Goal: Entertainment & Leisure: Browse casually

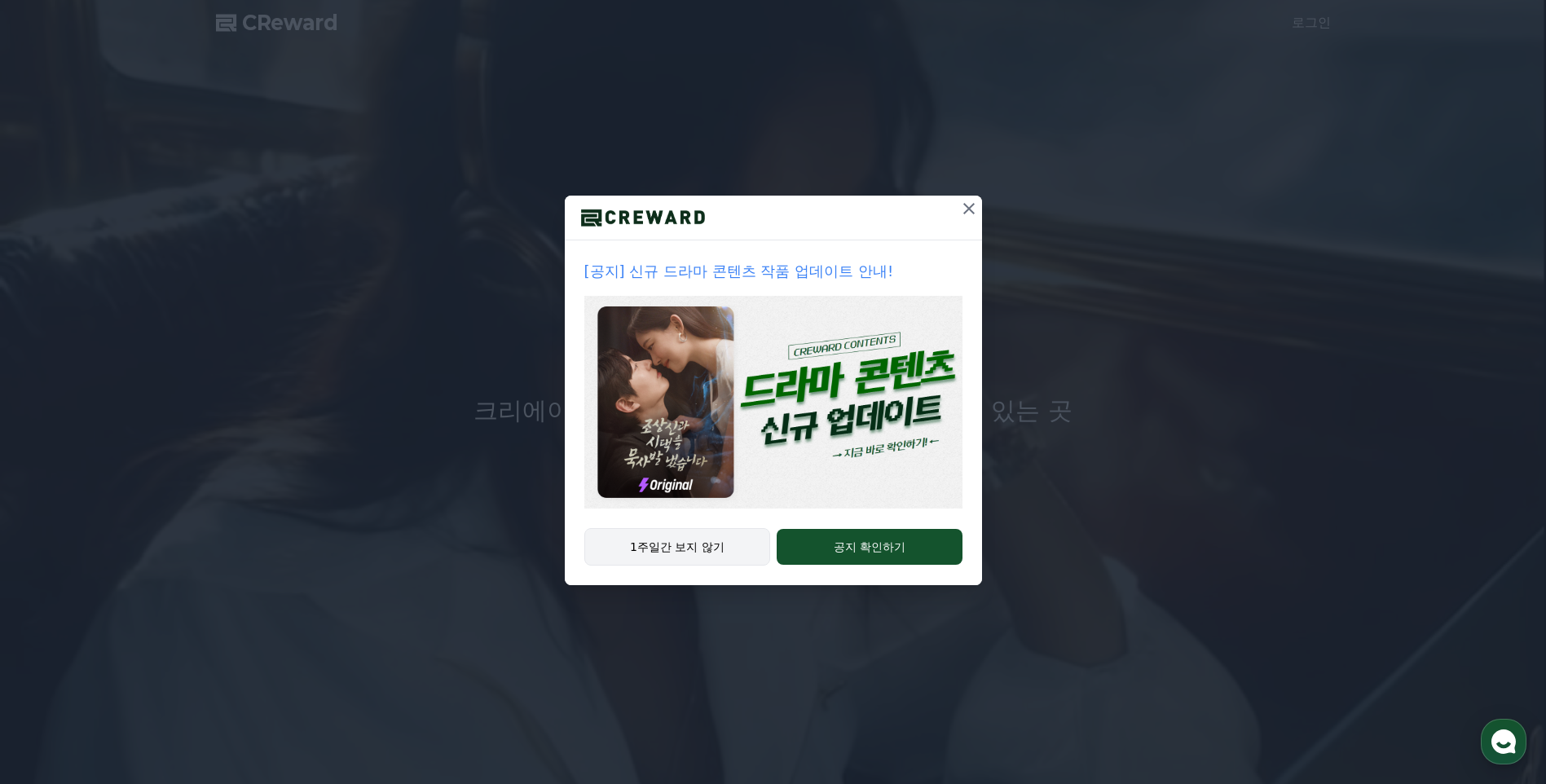
click at [711, 549] on button "1주일간 보지 않기" at bounding box center [677, 547] width 187 height 37
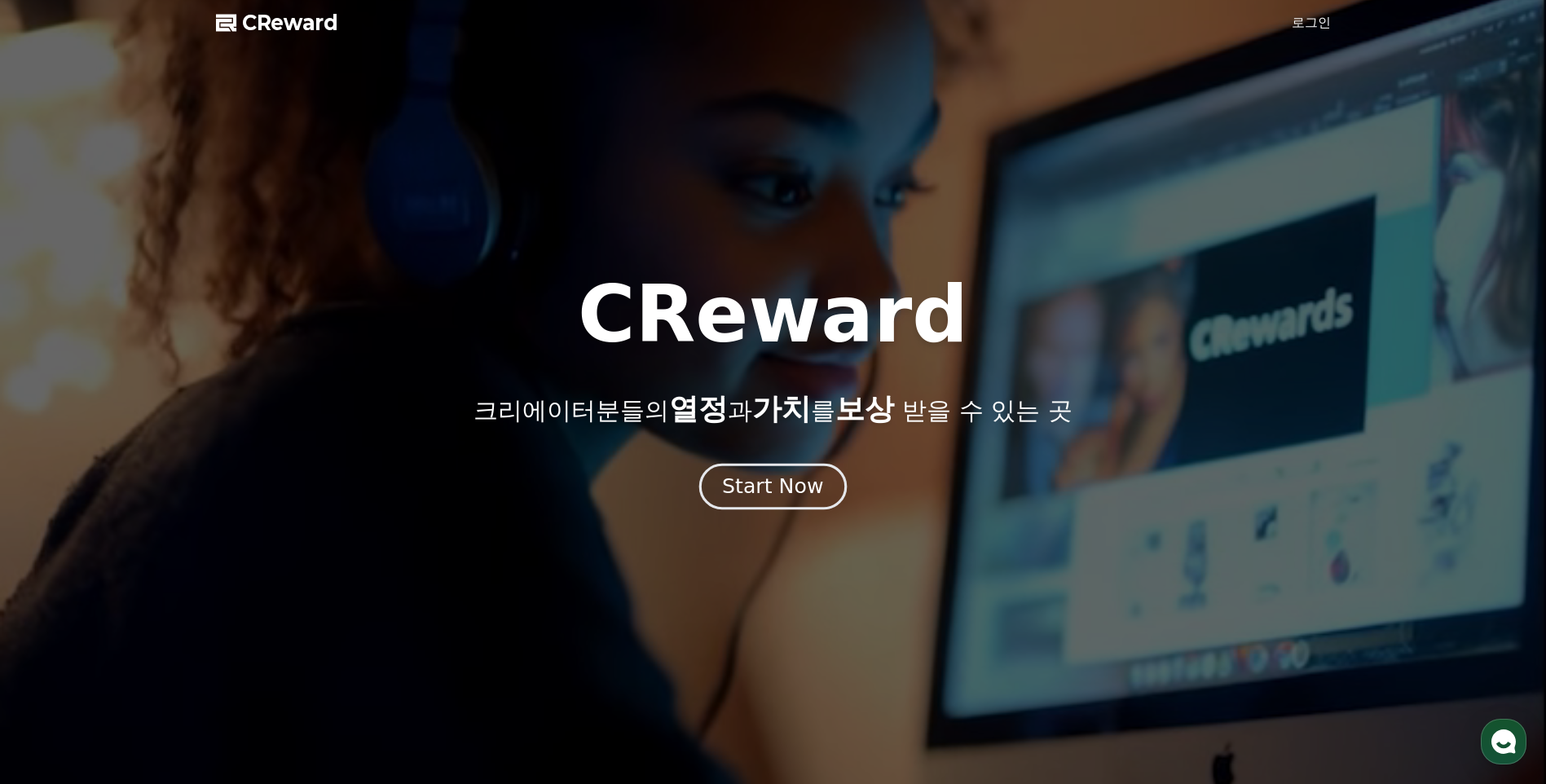
click at [750, 501] on button "Start Now" at bounding box center [773, 487] width 148 height 46
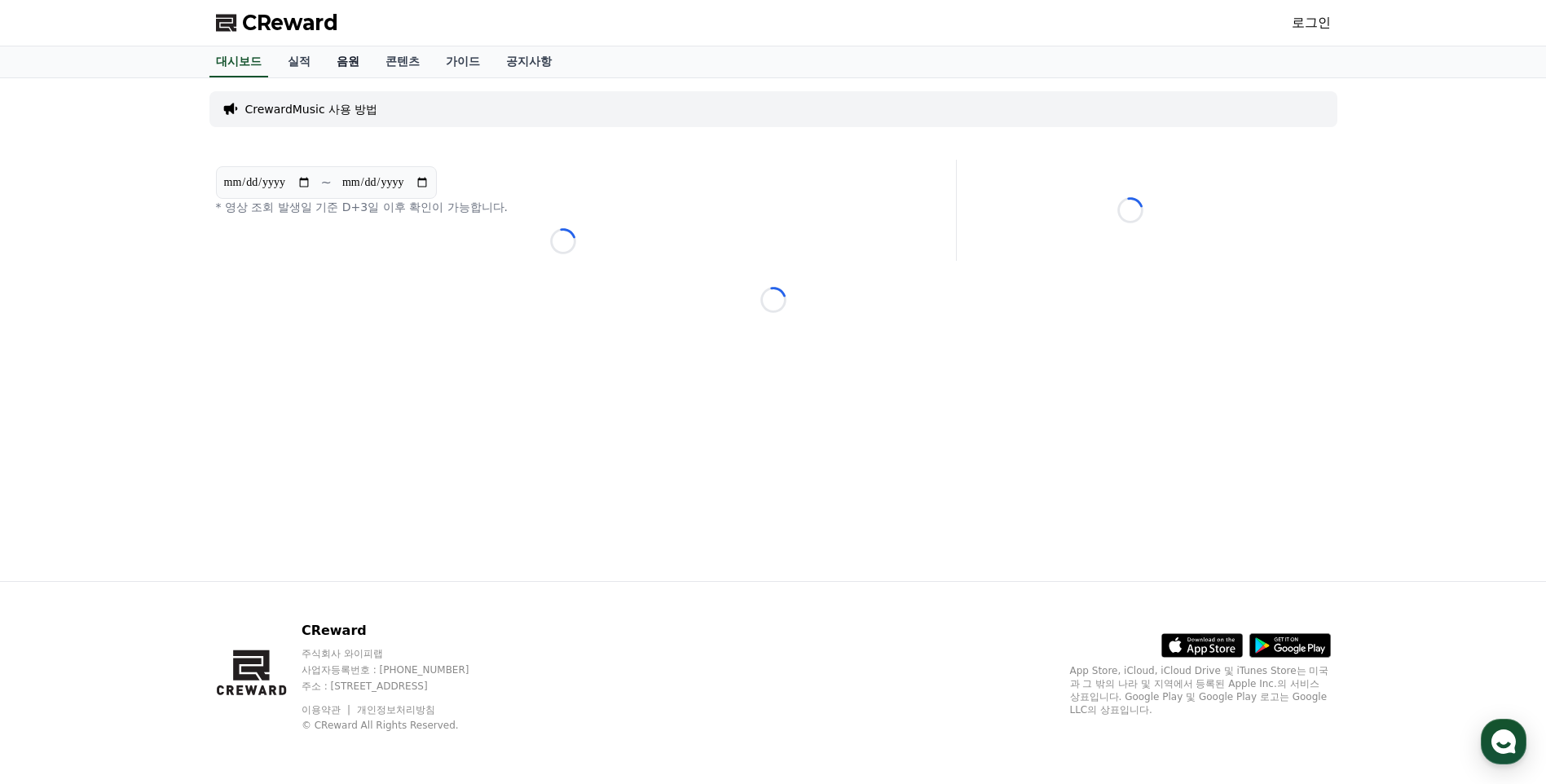
click at [345, 58] on link "음원" at bounding box center [348, 61] width 49 height 31
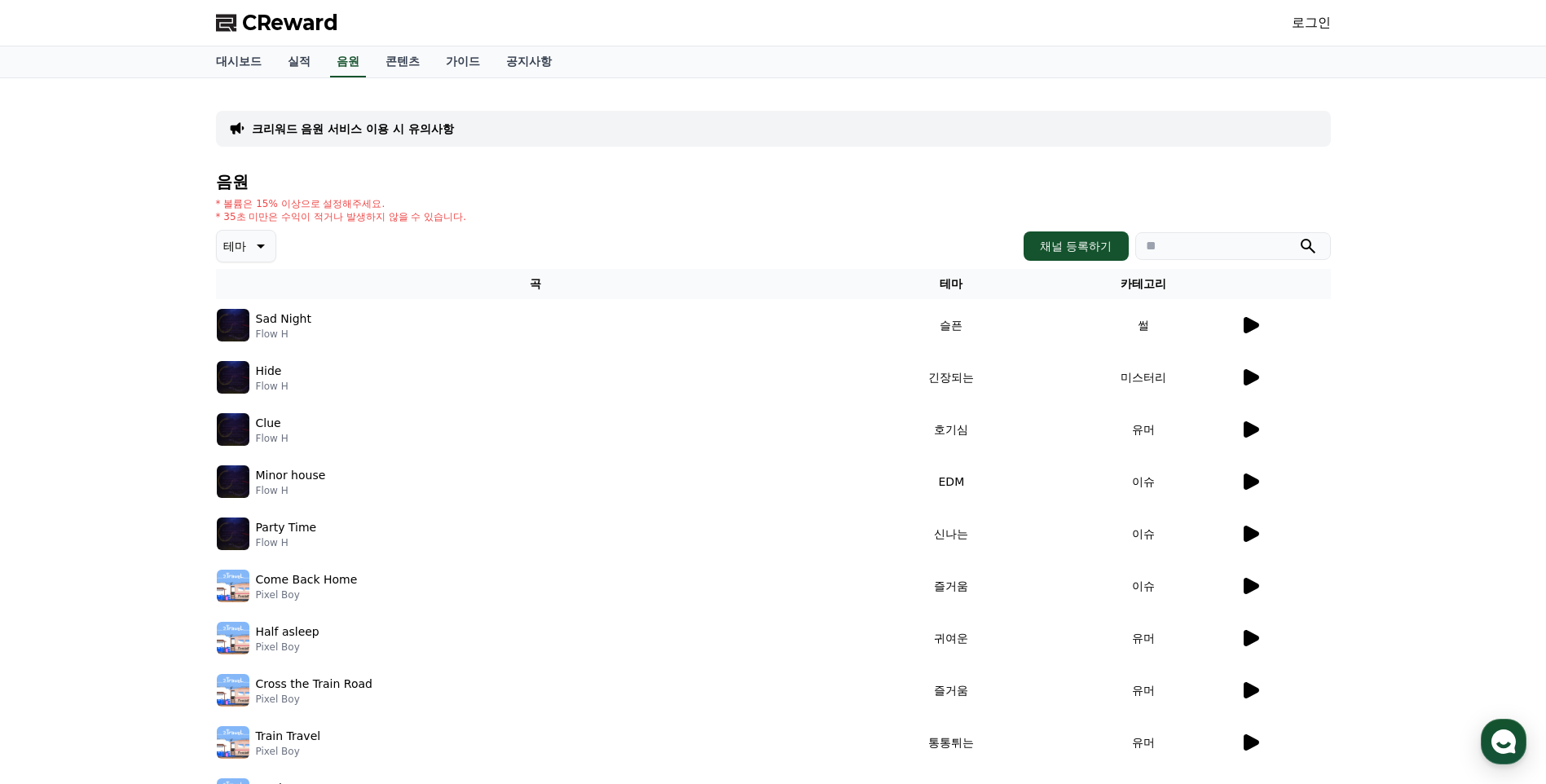
click at [1250, 317] on icon at bounding box center [1250, 325] width 19 height 19
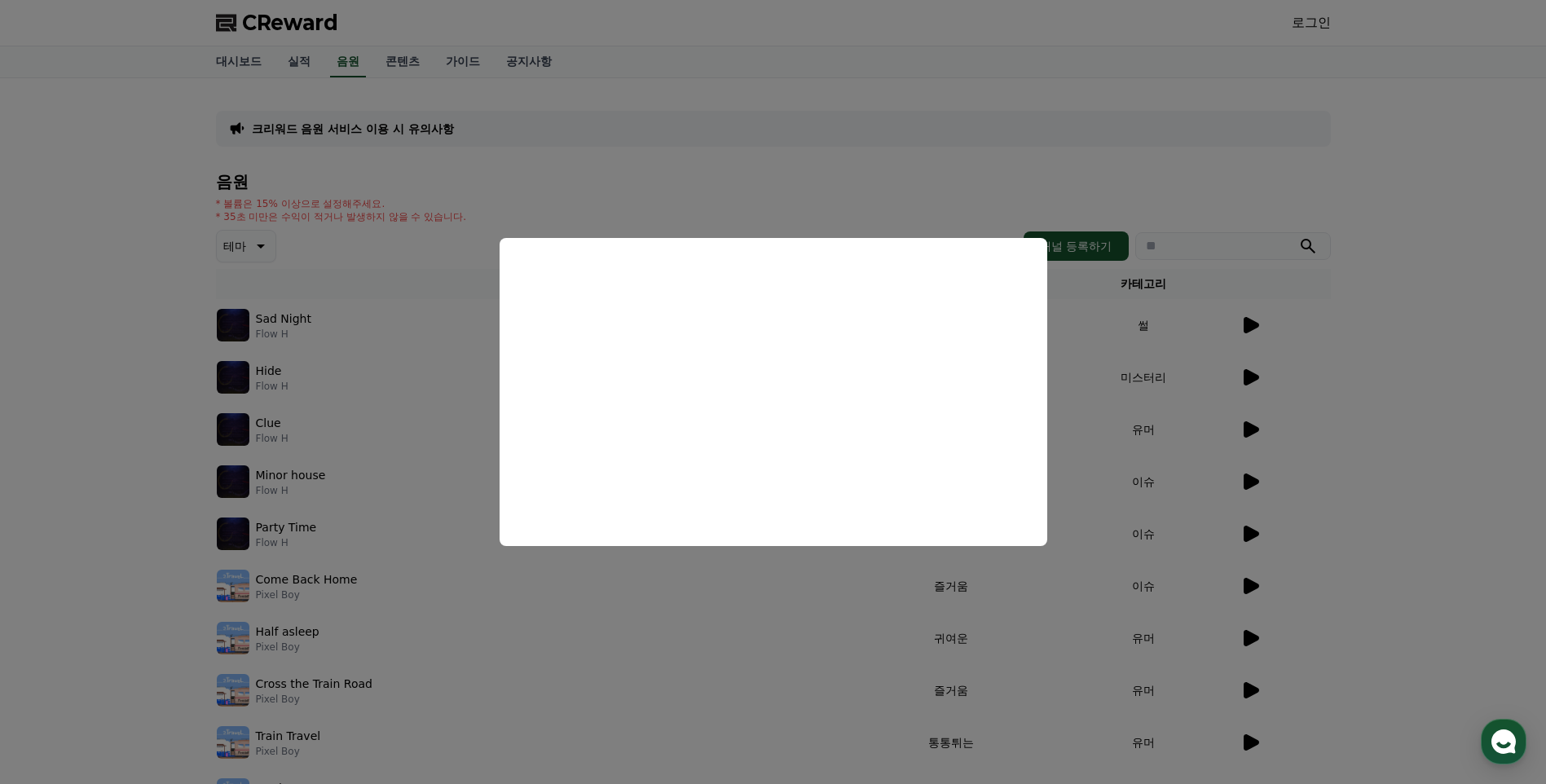
click at [632, 611] on button "close modal" at bounding box center [773, 392] width 1546 height 784
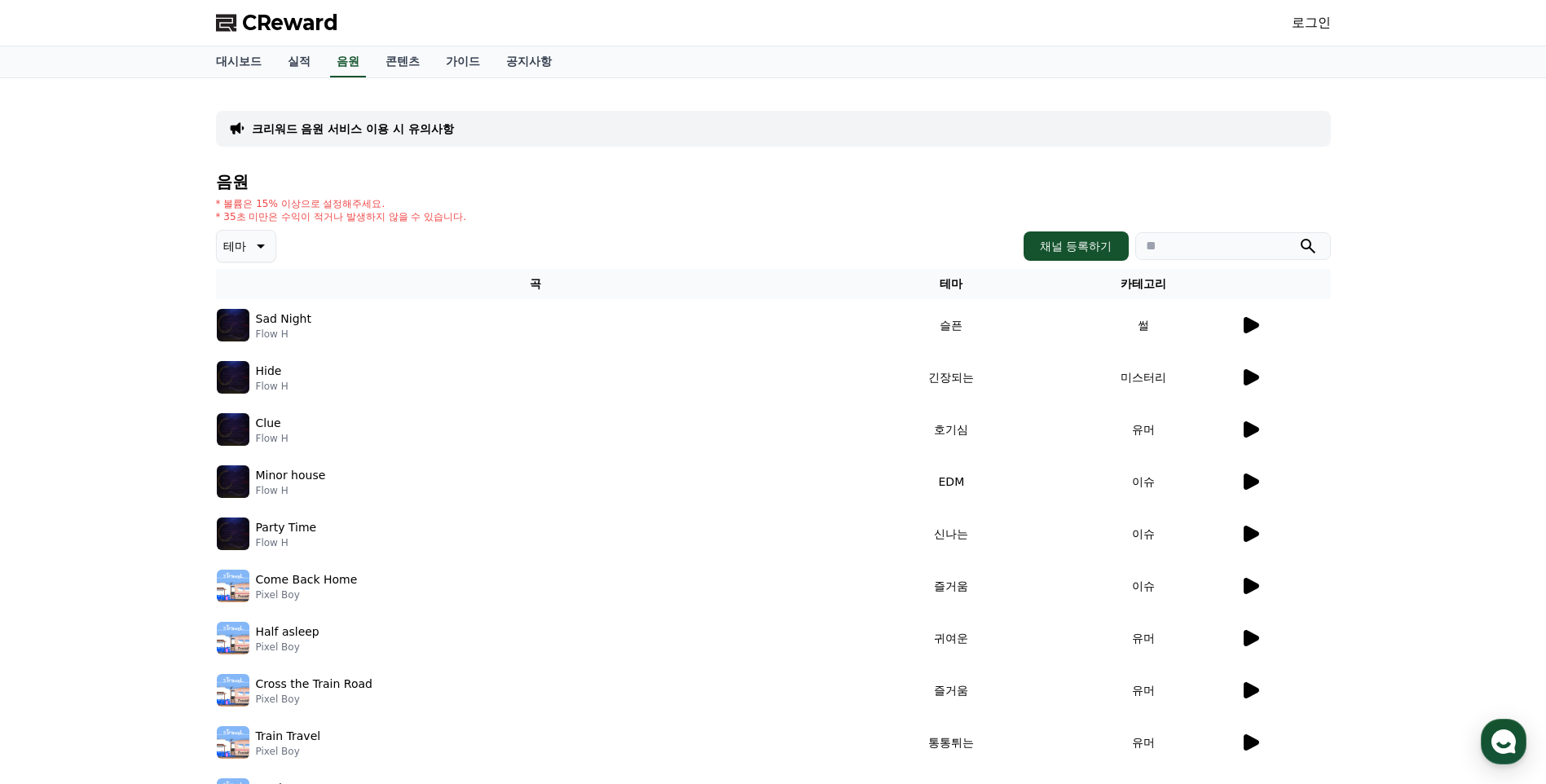
click at [219, 237] on button "테마" at bounding box center [246, 246] width 60 height 33
click at [246, 313] on button "웅장한" at bounding box center [242, 302] width 47 height 36
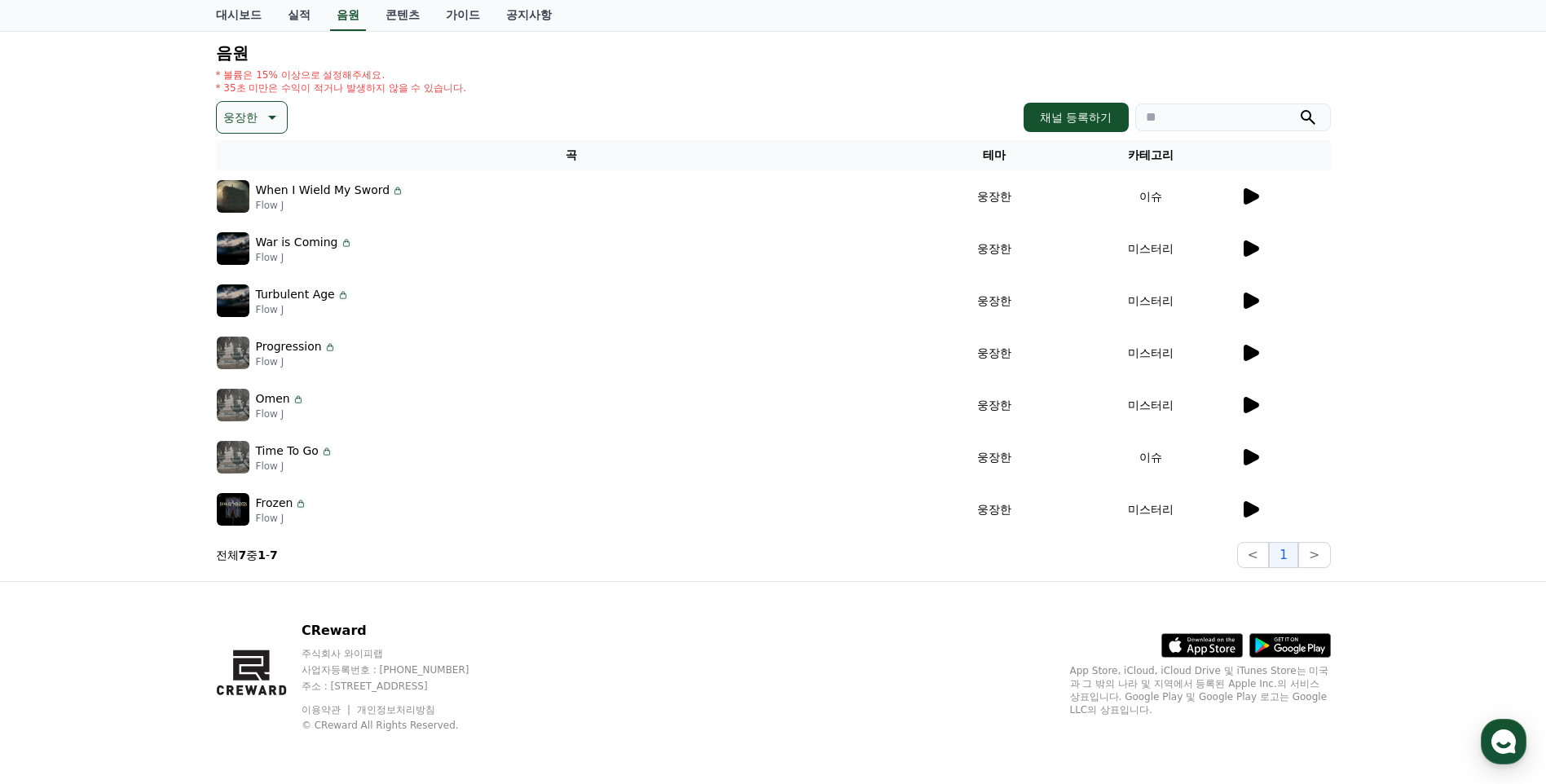
click at [1233, 406] on td "미스터리" at bounding box center [1150, 404] width 178 height 52
click at [1245, 407] on icon at bounding box center [1250, 404] width 15 height 16
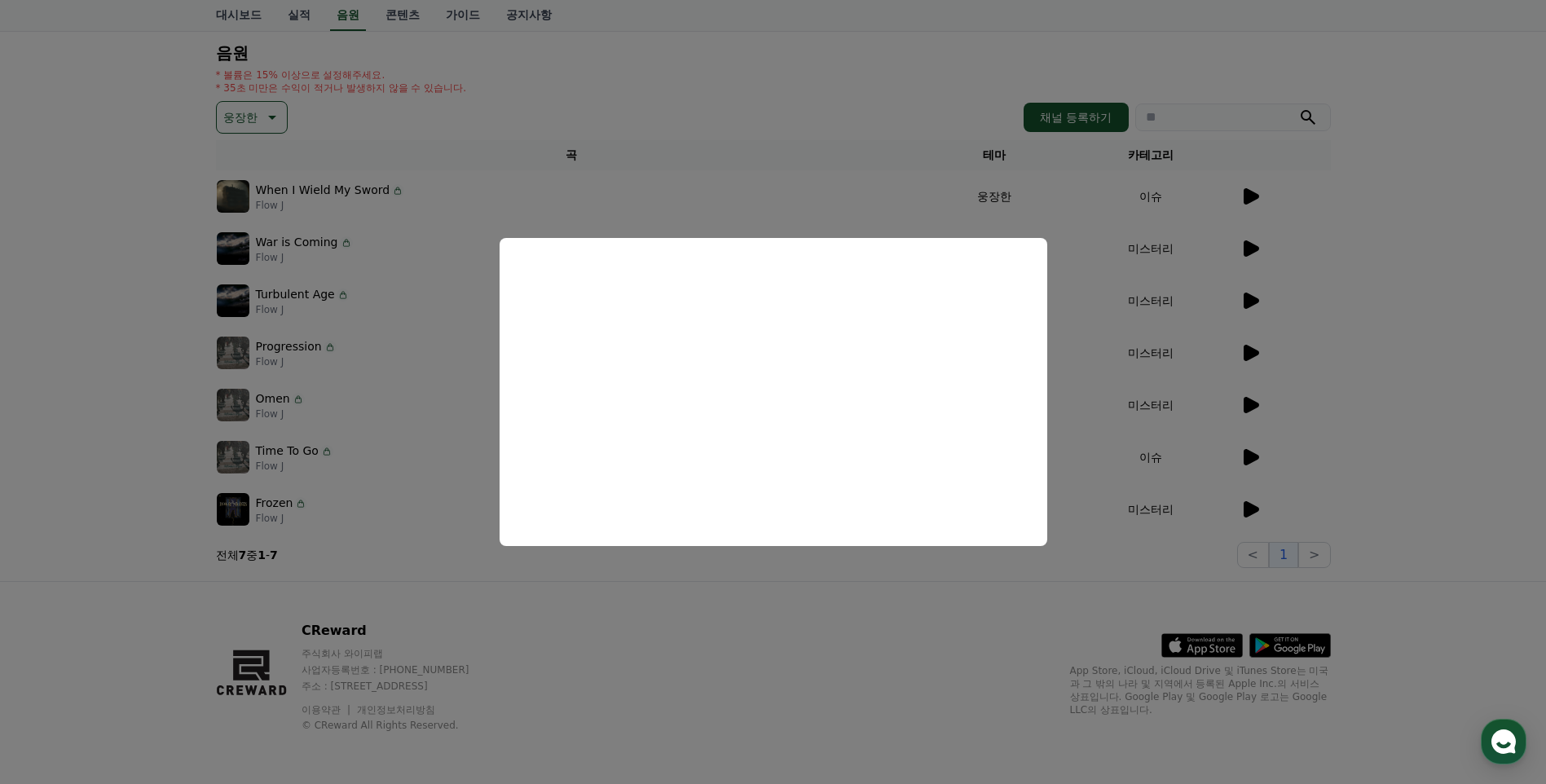
click at [1496, 334] on button "close modal" at bounding box center [773, 392] width 1546 height 784
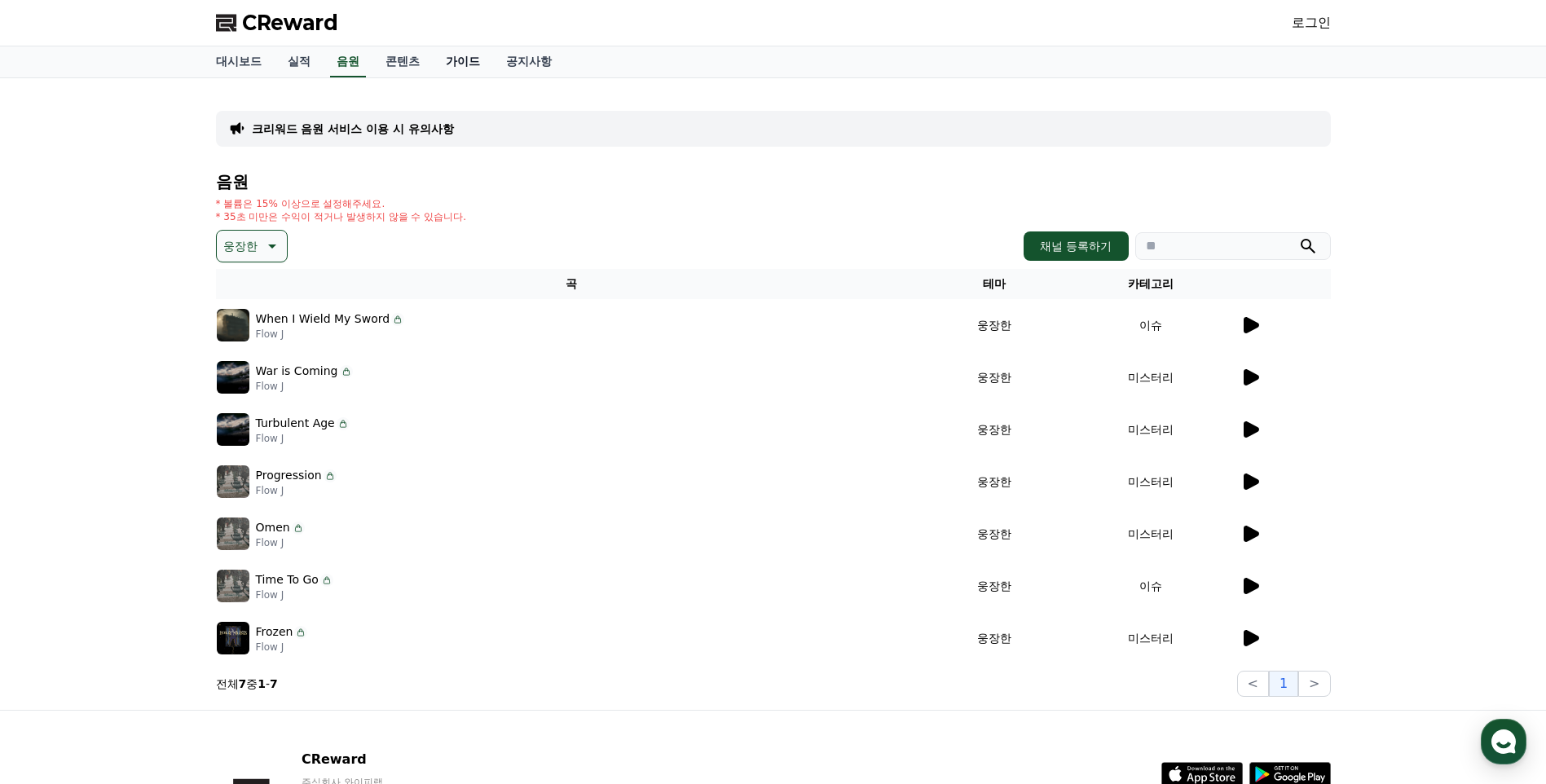
click at [475, 64] on link "가이드" at bounding box center [463, 61] width 60 height 31
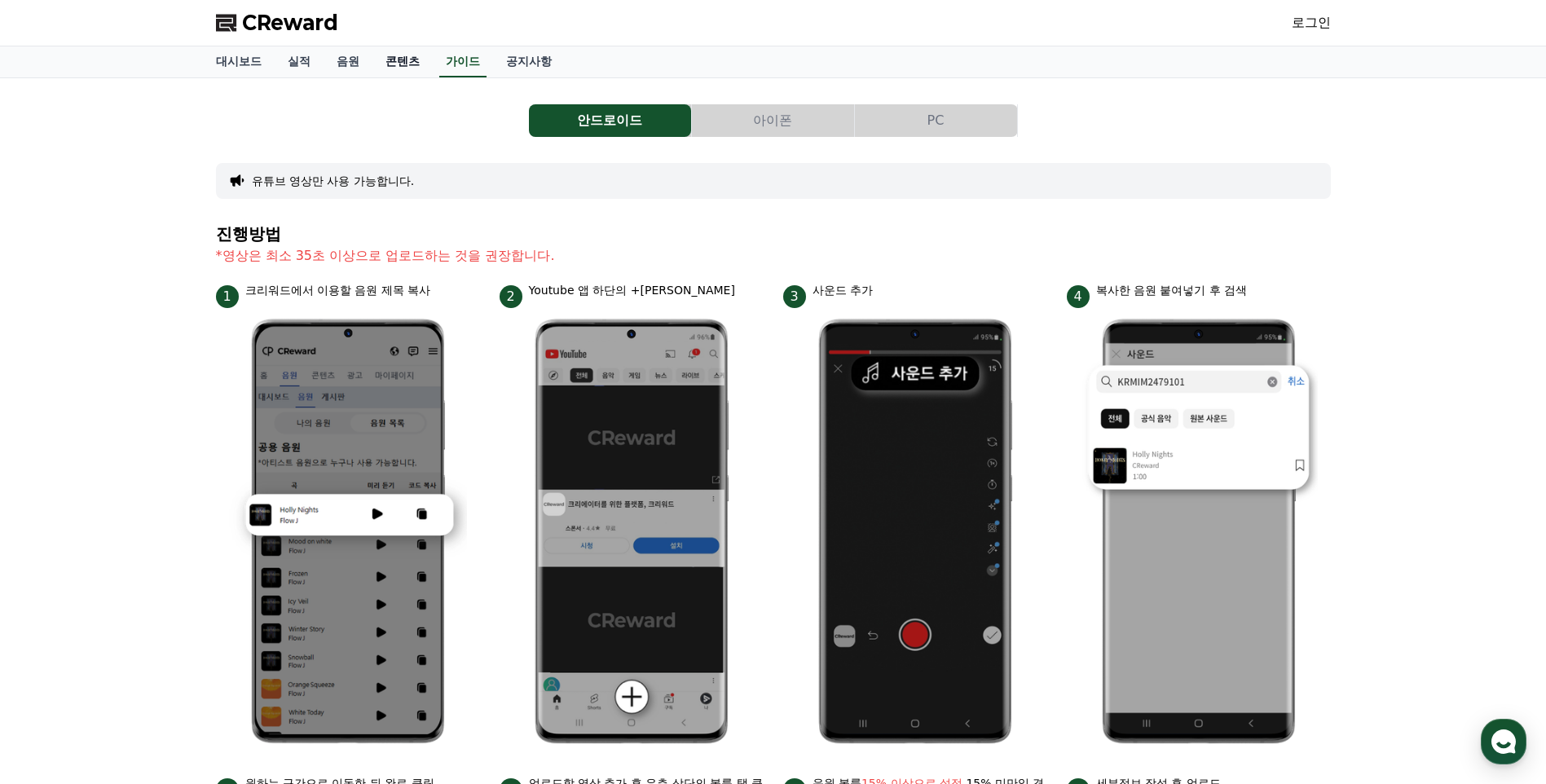
click at [422, 67] on link "콘텐츠" at bounding box center [403, 61] width 60 height 31
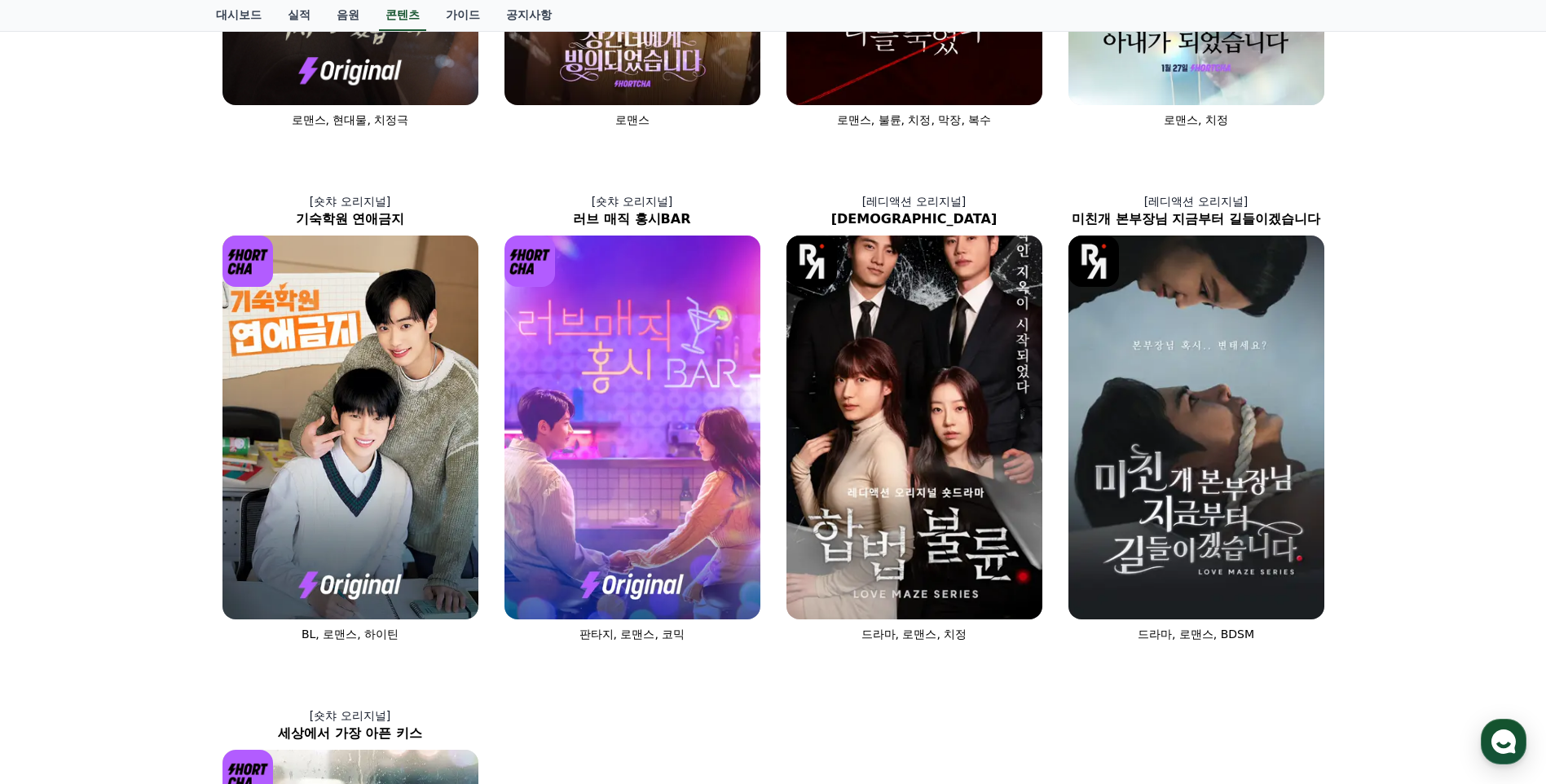
scroll to position [434, 0]
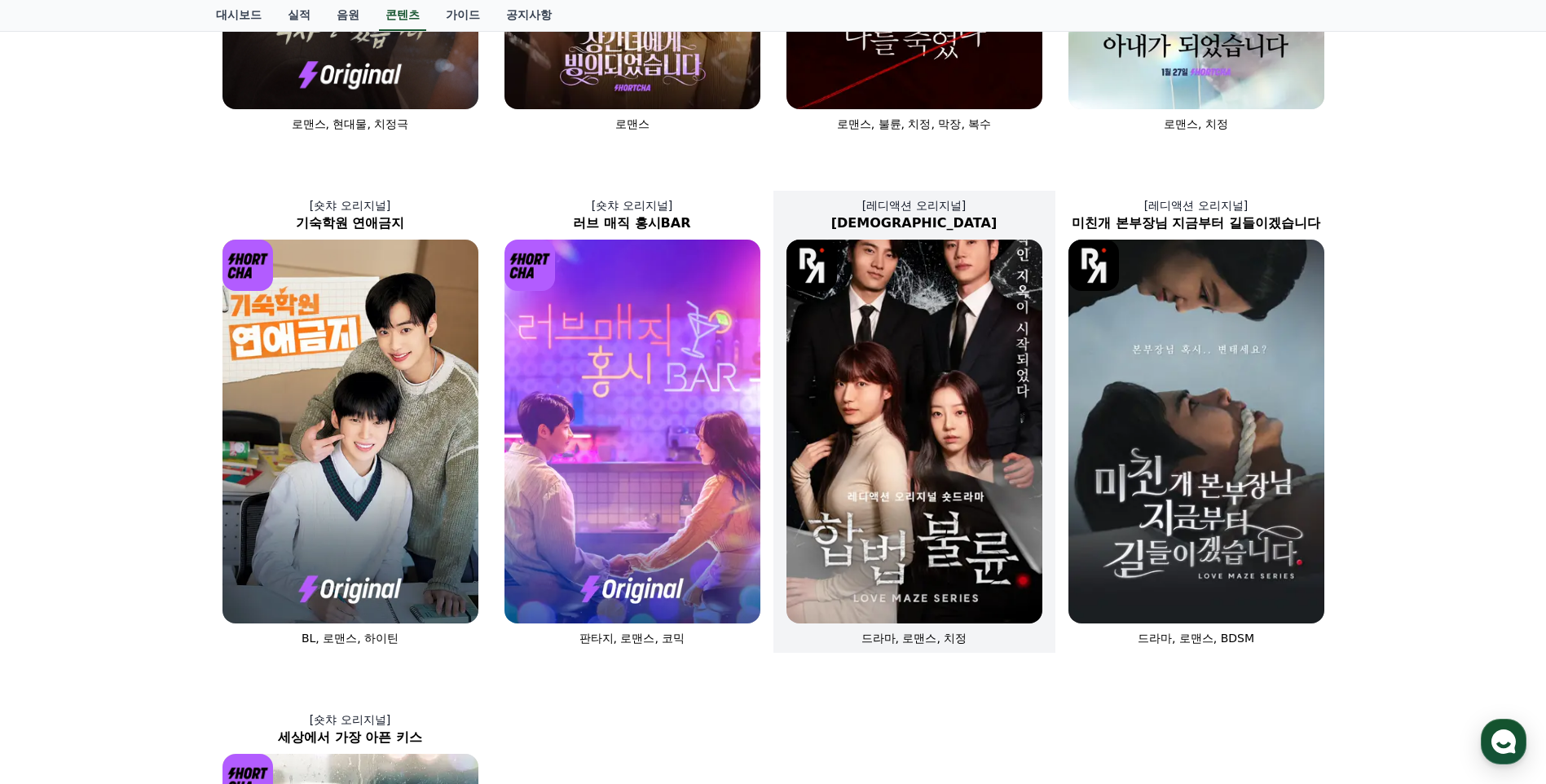
click at [968, 447] on img at bounding box center [914, 432] width 256 height 384
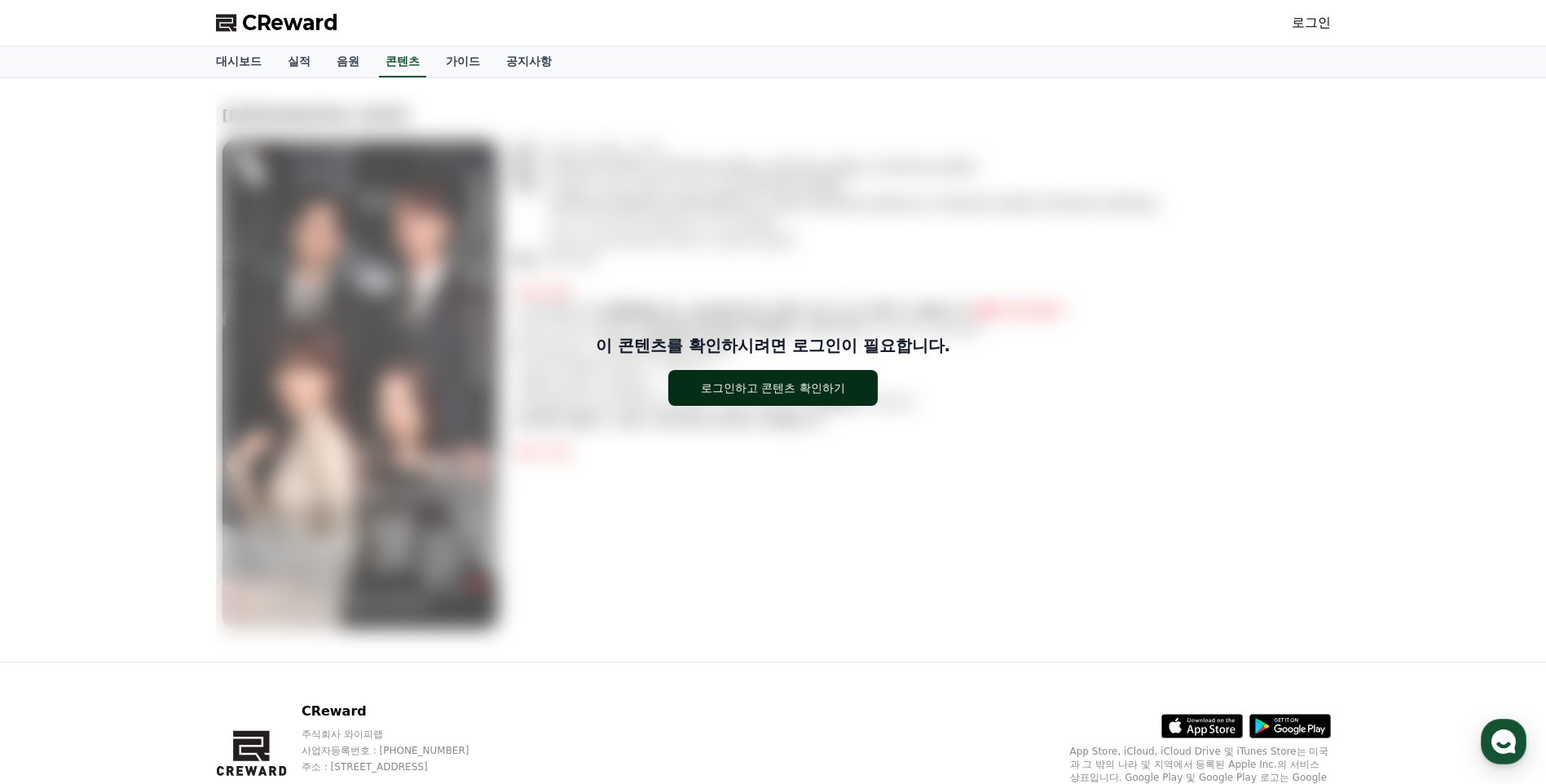
click at [775, 386] on div "로그인하고 콘텐츠 확인하기" at bounding box center [773, 388] width 144 height 16
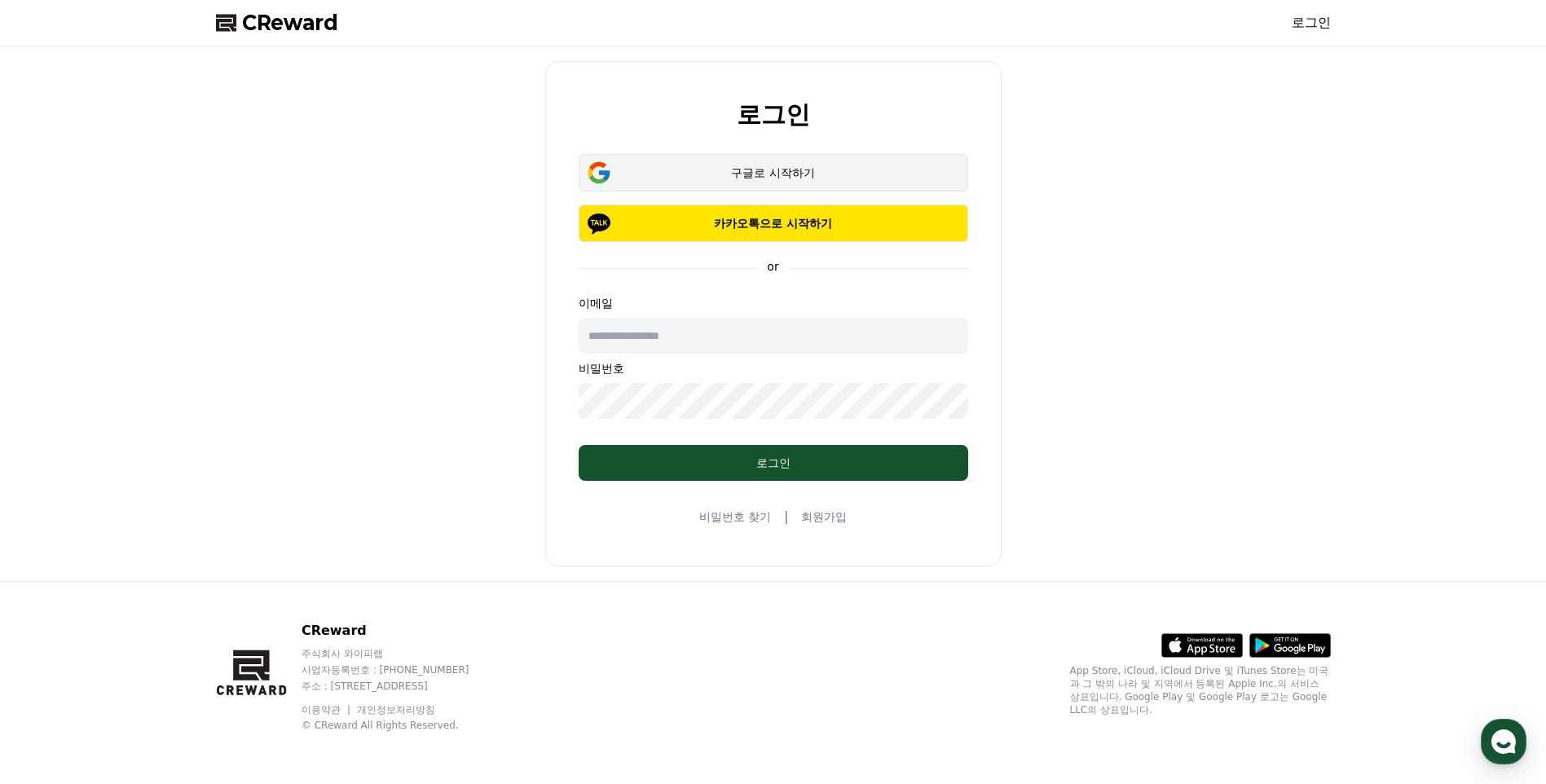
click at [754, 167] on div "구글로 시작하기" at bounding box center [773, 173] width 342 height 16
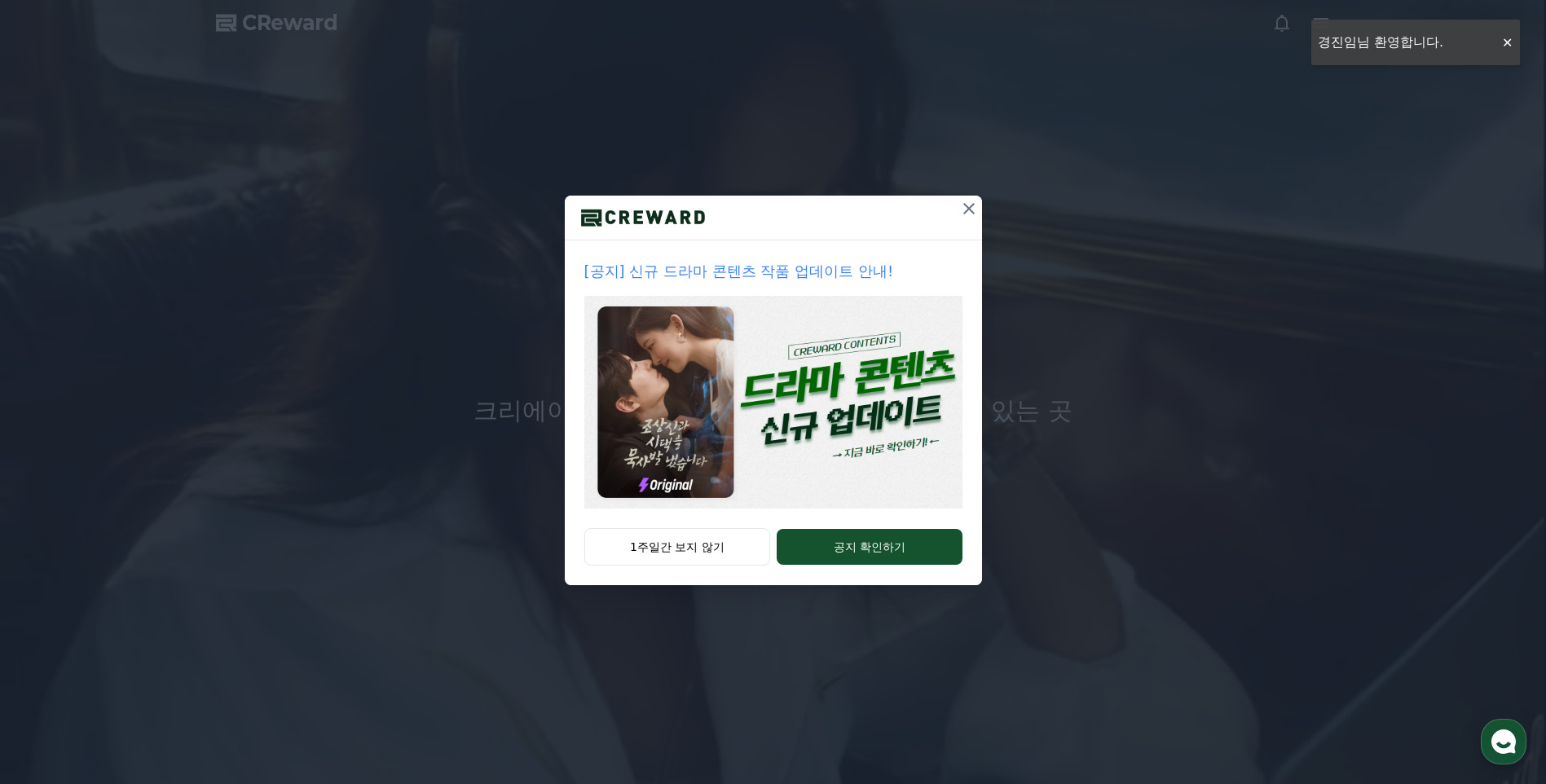
click at [961, 219] on button at bounding box center [968, 208] width 26 height 26
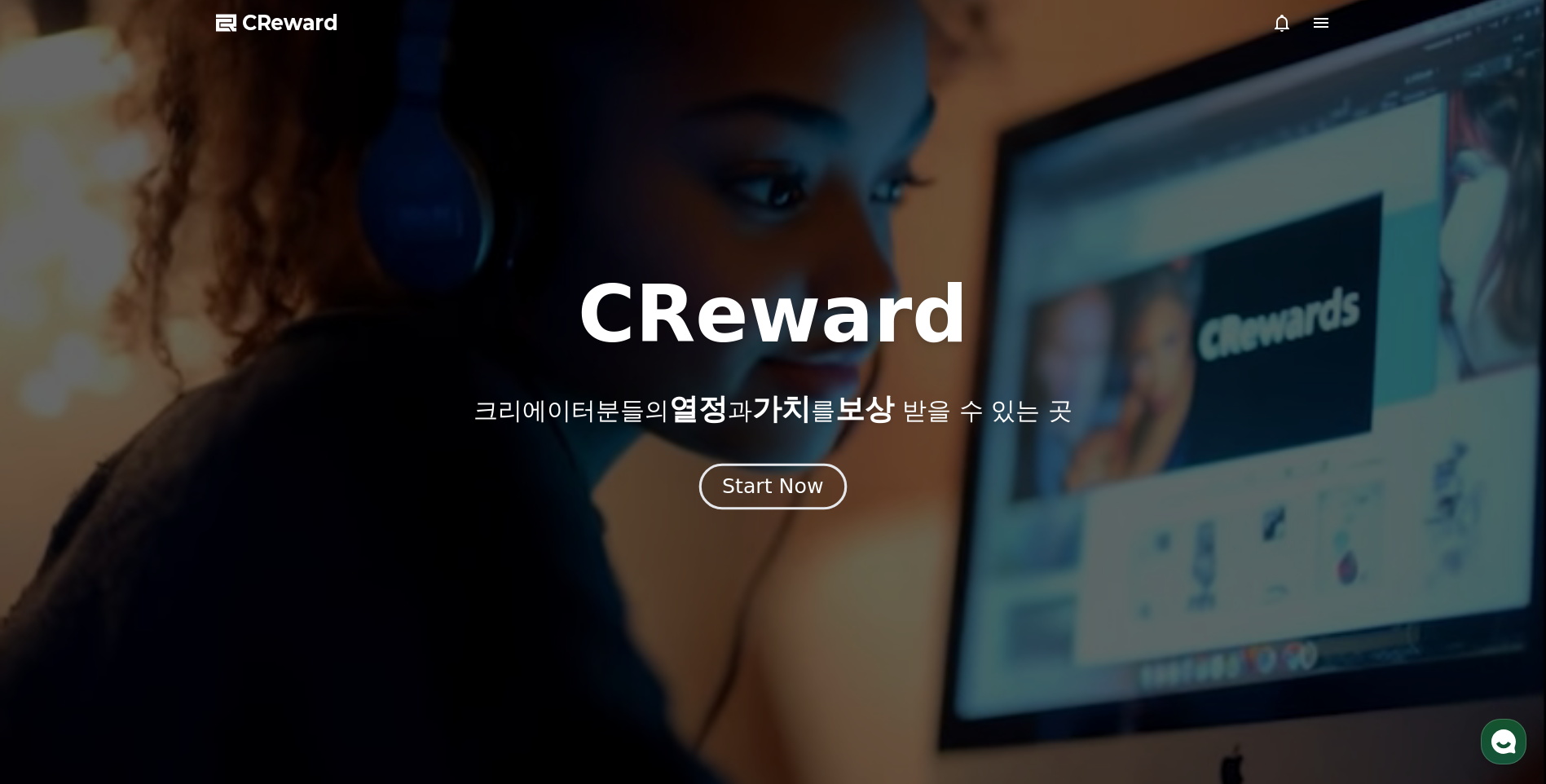
click at [751, 496] on div "Start Now" at bounding box center [773, 486] width 101 height 27
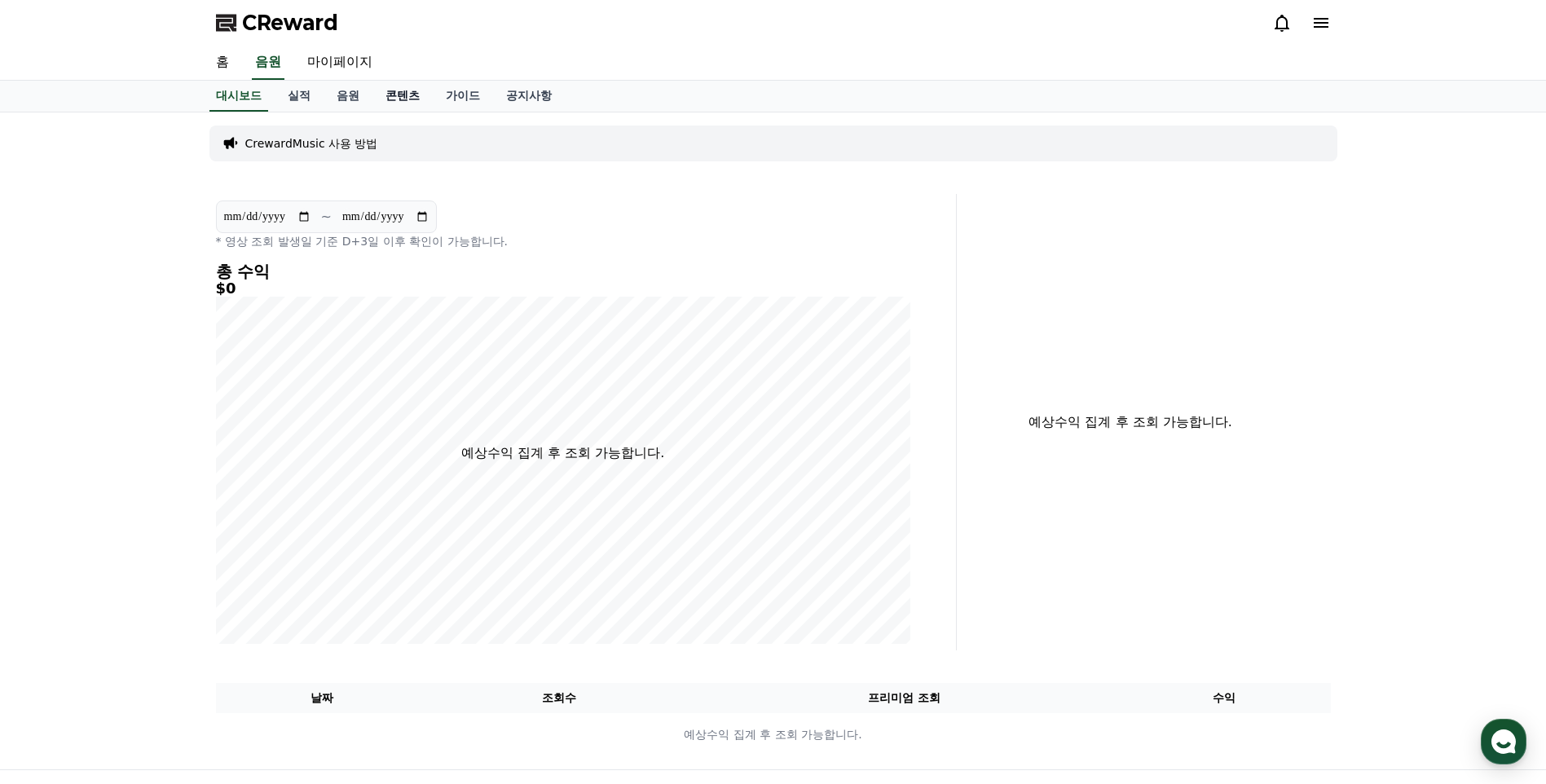
click at [400, 92] on link "콘텐츠" at bounding box center [403, 96] width 60 height 31
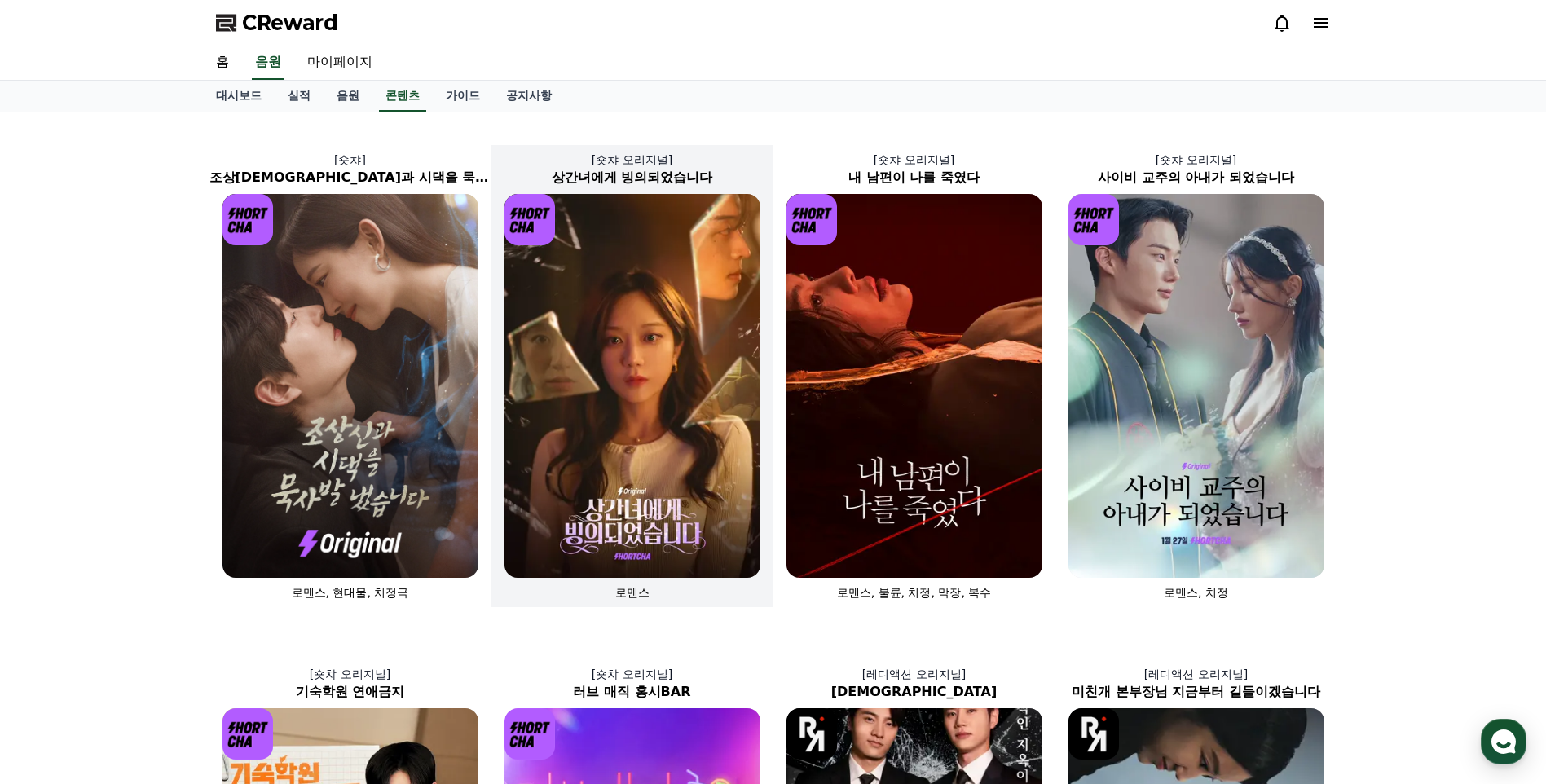
click at [608, 342] on img at bounding box center [632, 386] width 256 height 384
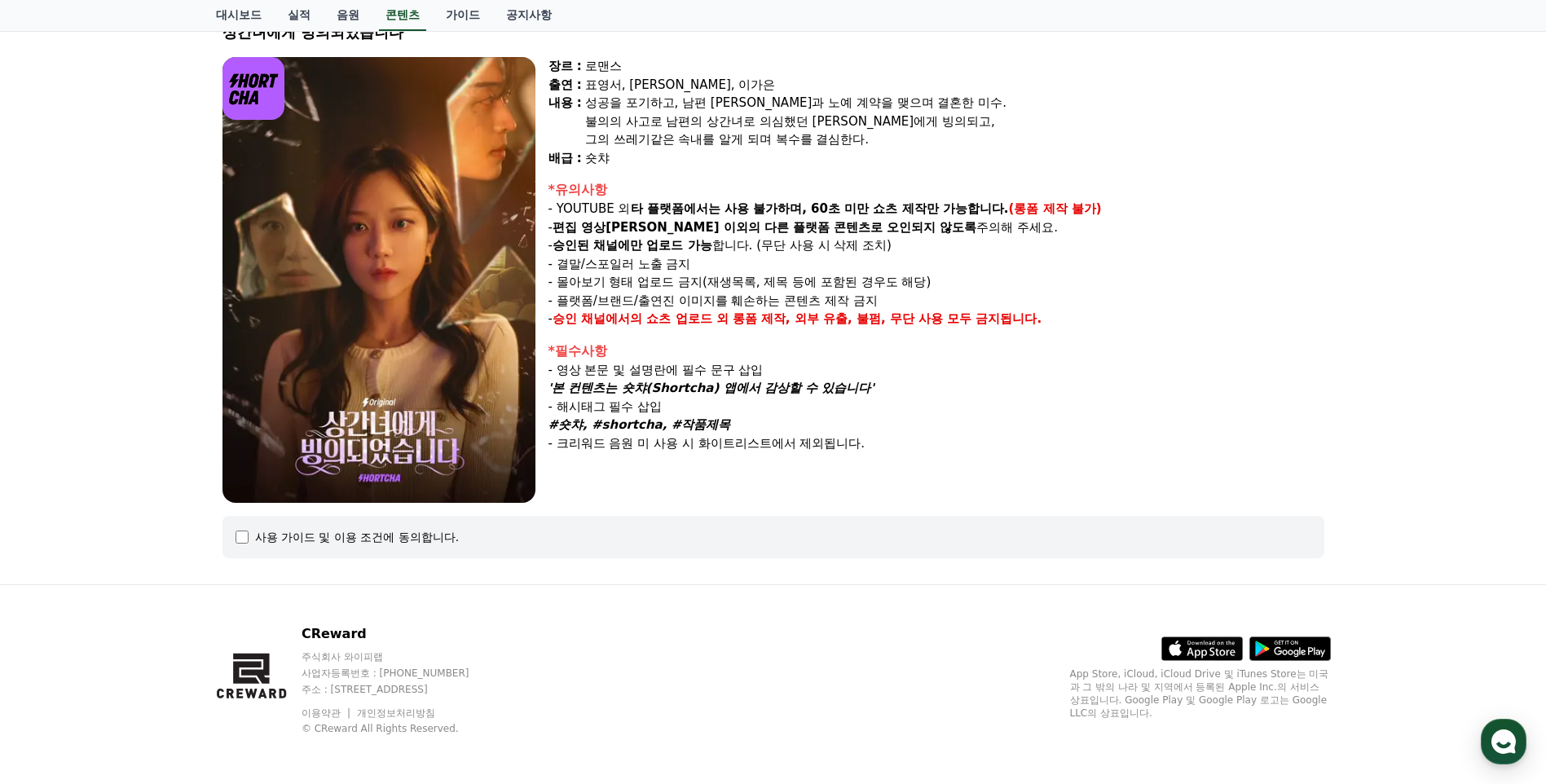
scroll to position [120, 0]
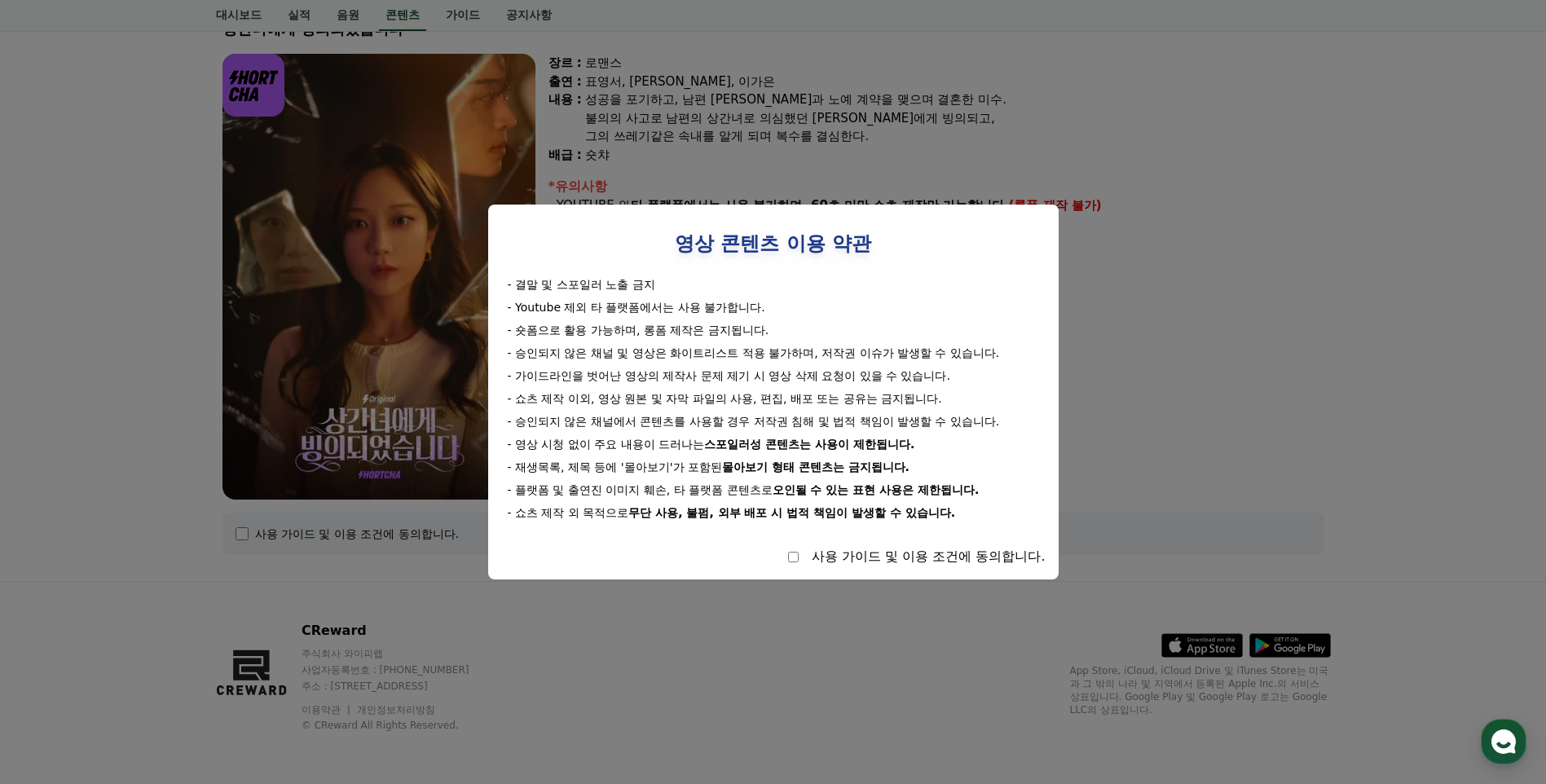
select select
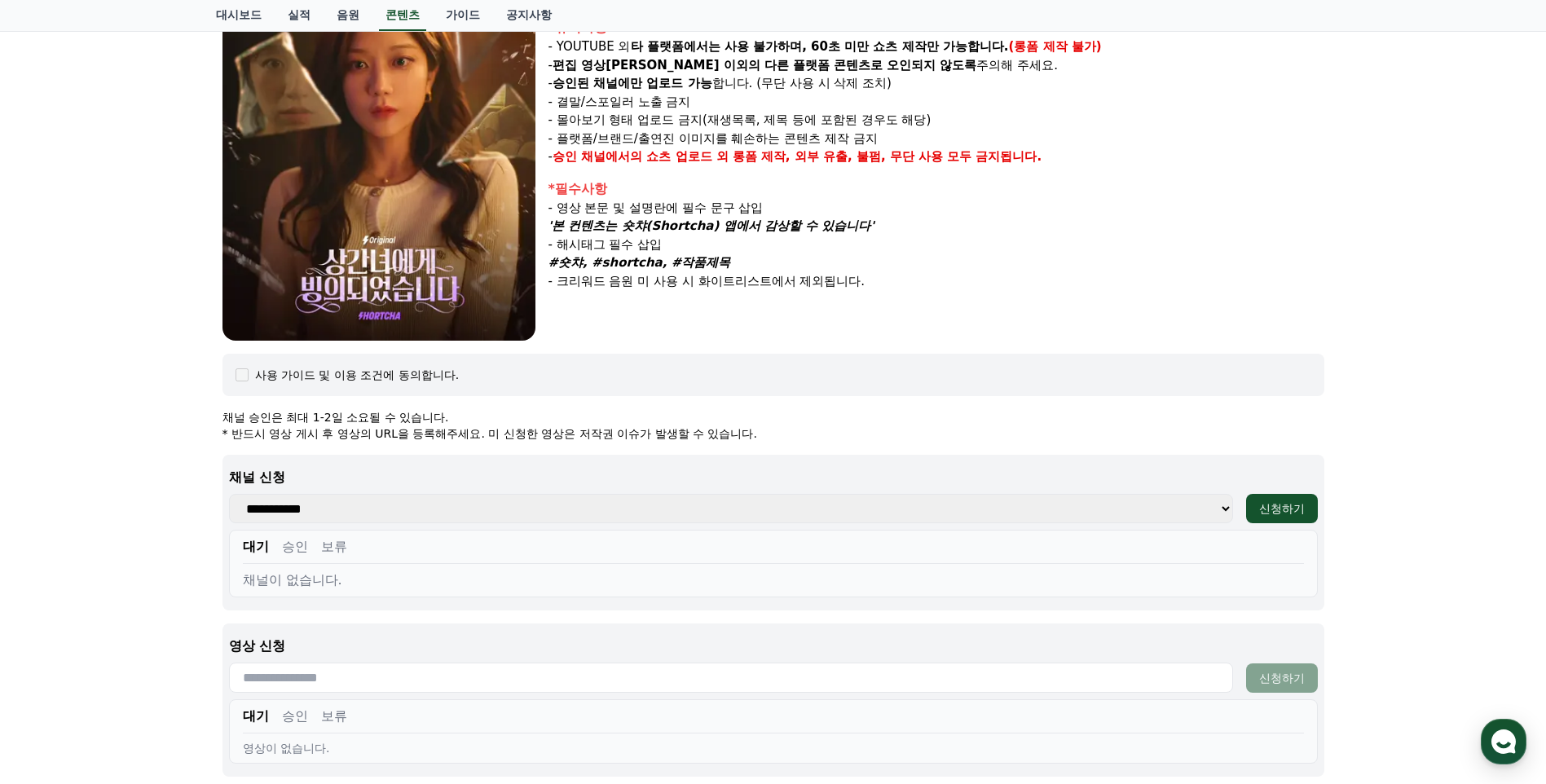
scroll to position [365, 0]
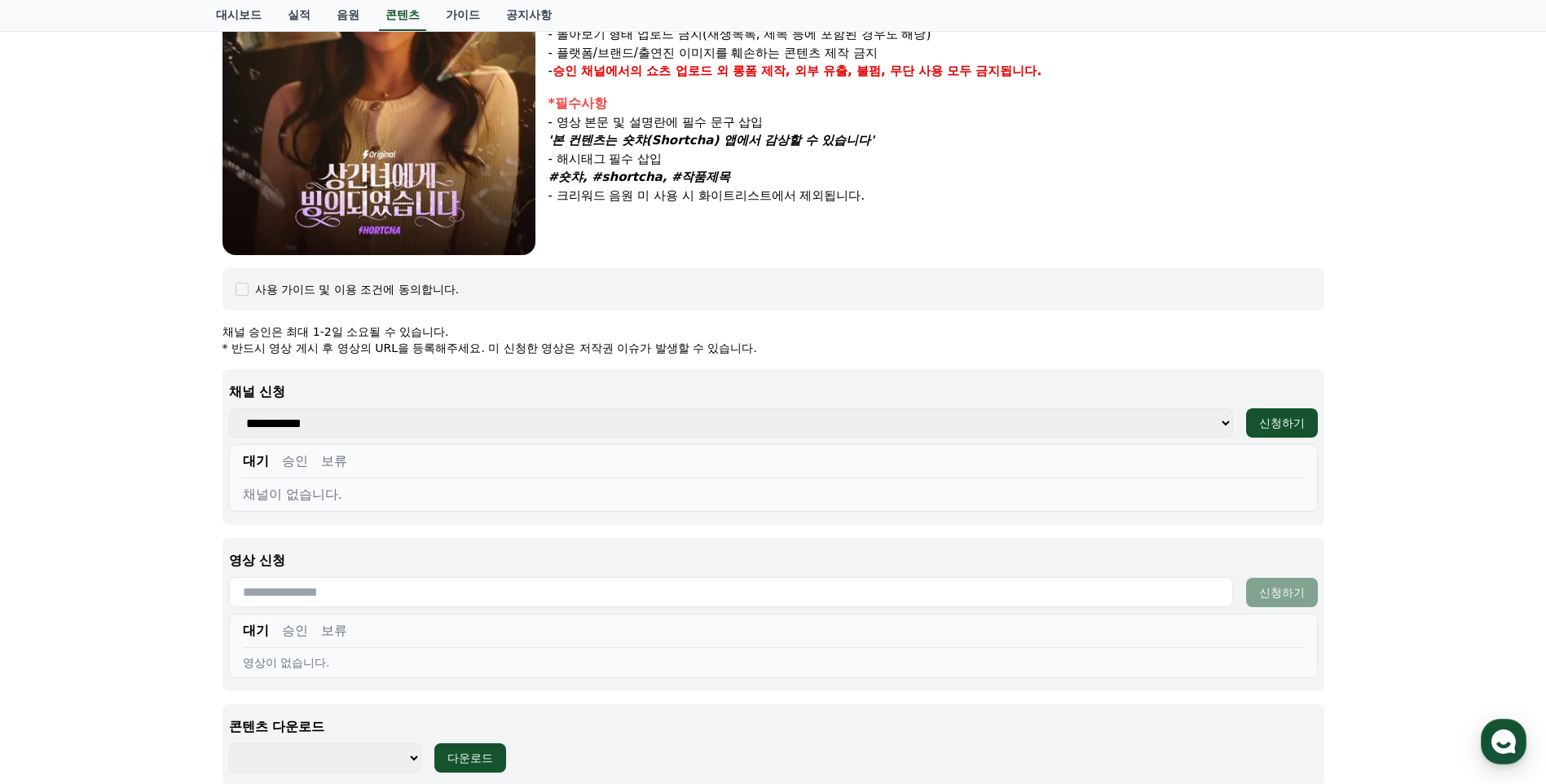
click at [320, 415] on select "**********" at bounding box center [731, 422] width 1004 height 29
click at [320, 418] on select "**********" at bounding box center [731, 422] width 1004 height 29
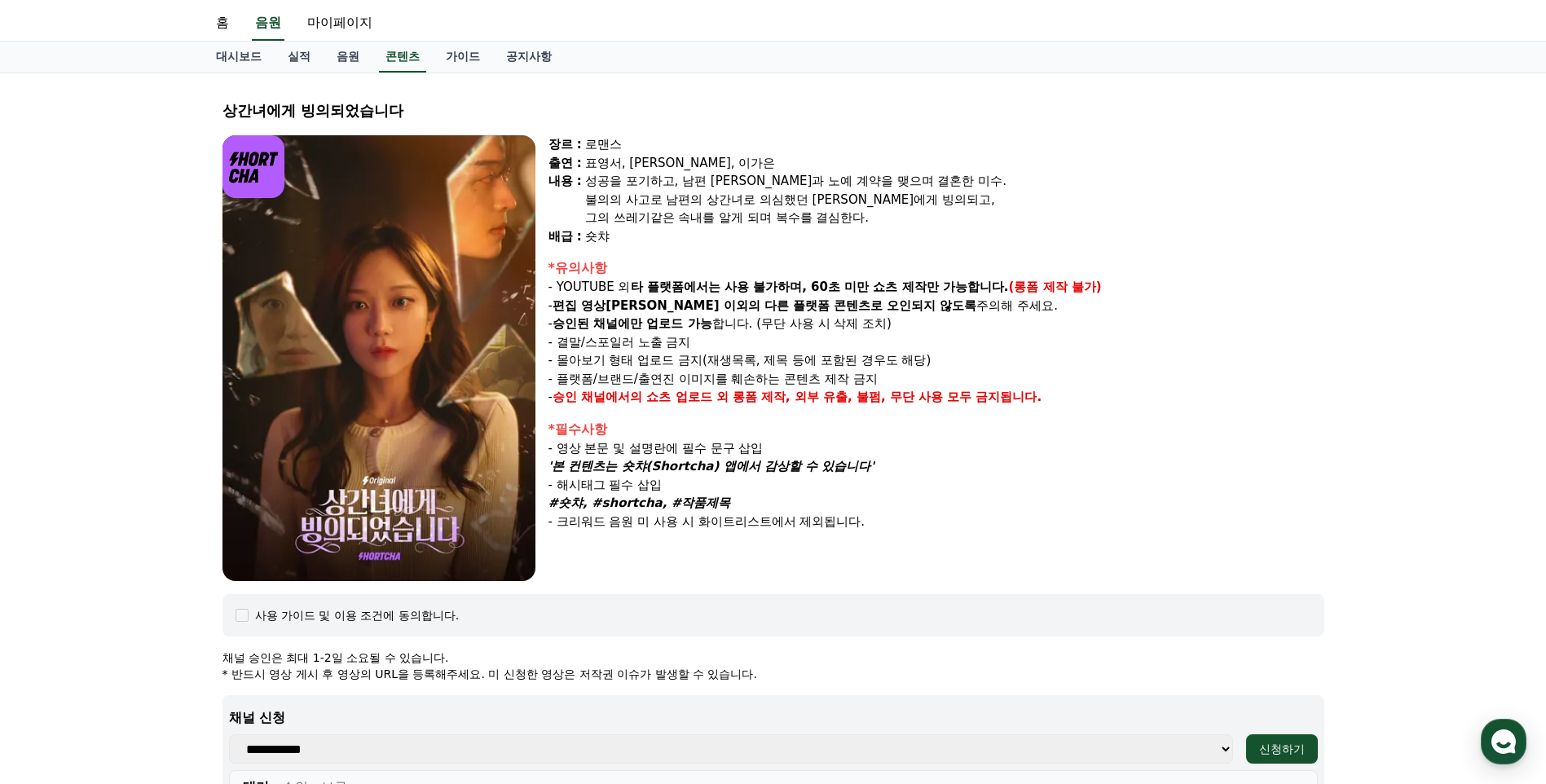
scroll to position [0, 0]
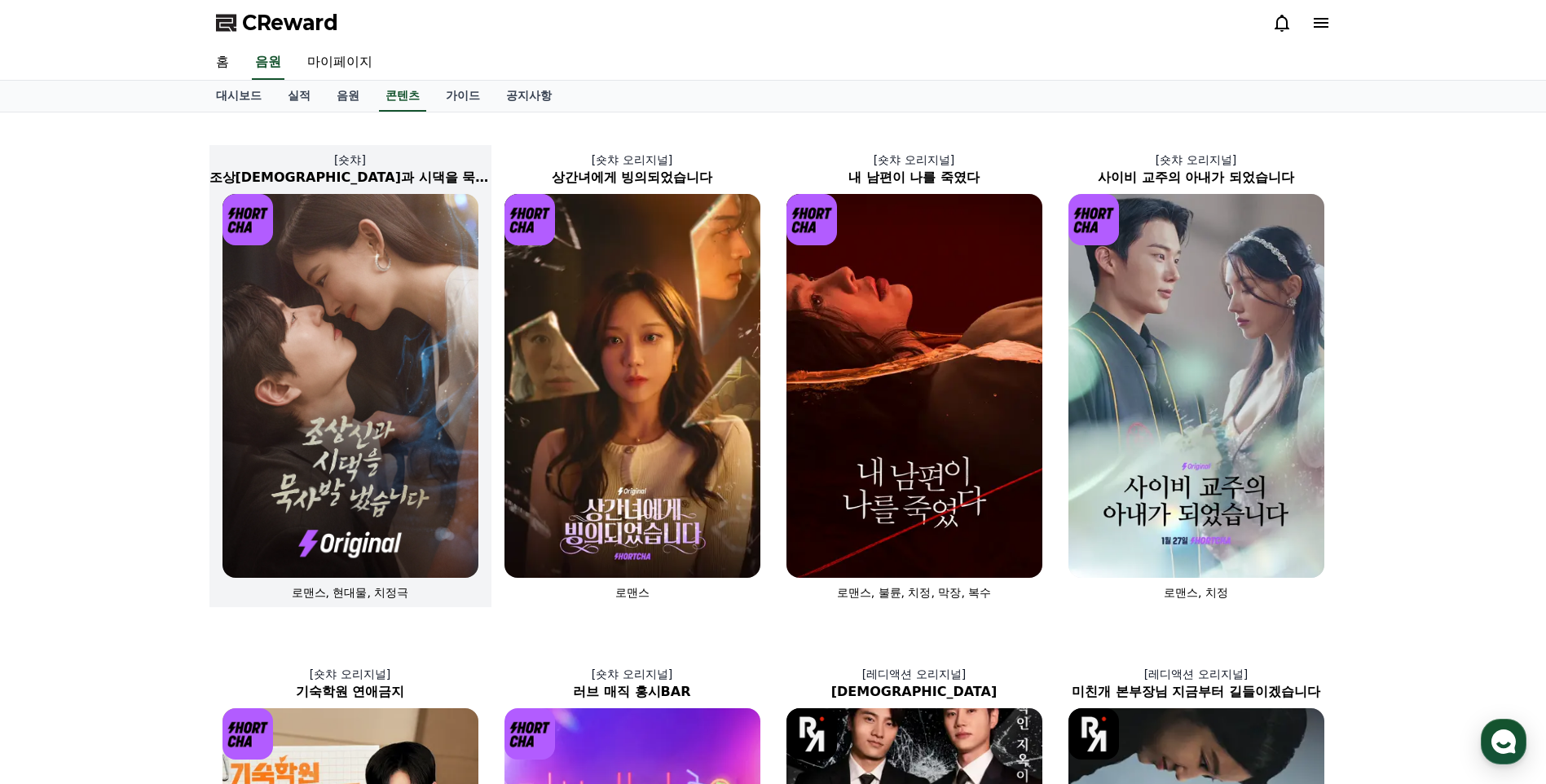
drag, startPoint x: 1556, startPoint y: 177, endPoint x: 485, endPoint y: 166, distance: 1071.1
click at [485, 166] on p "[숏챠]" at bounding box center [350, 159] width 282 height 16
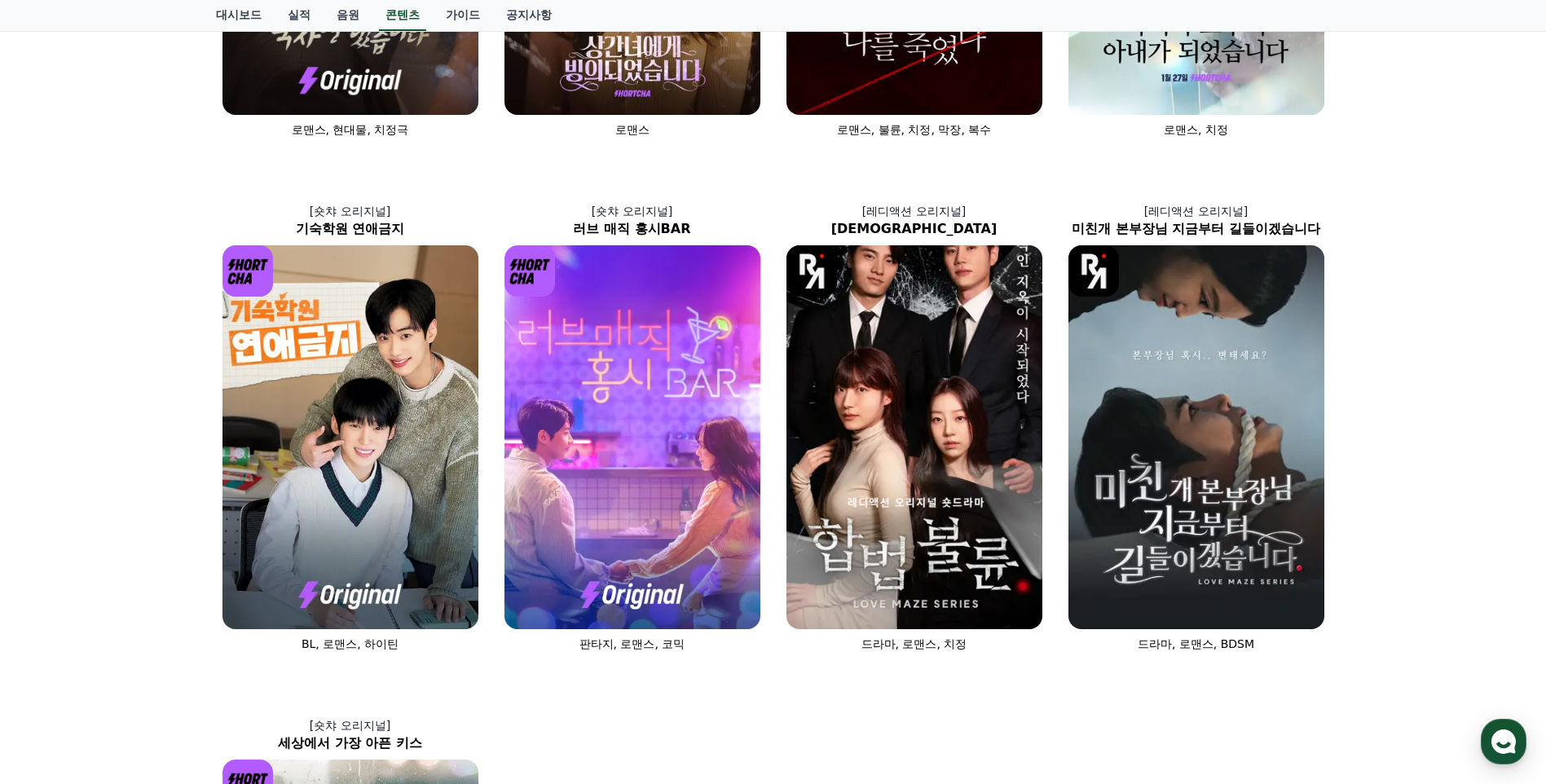
scroll to position [473, 0]
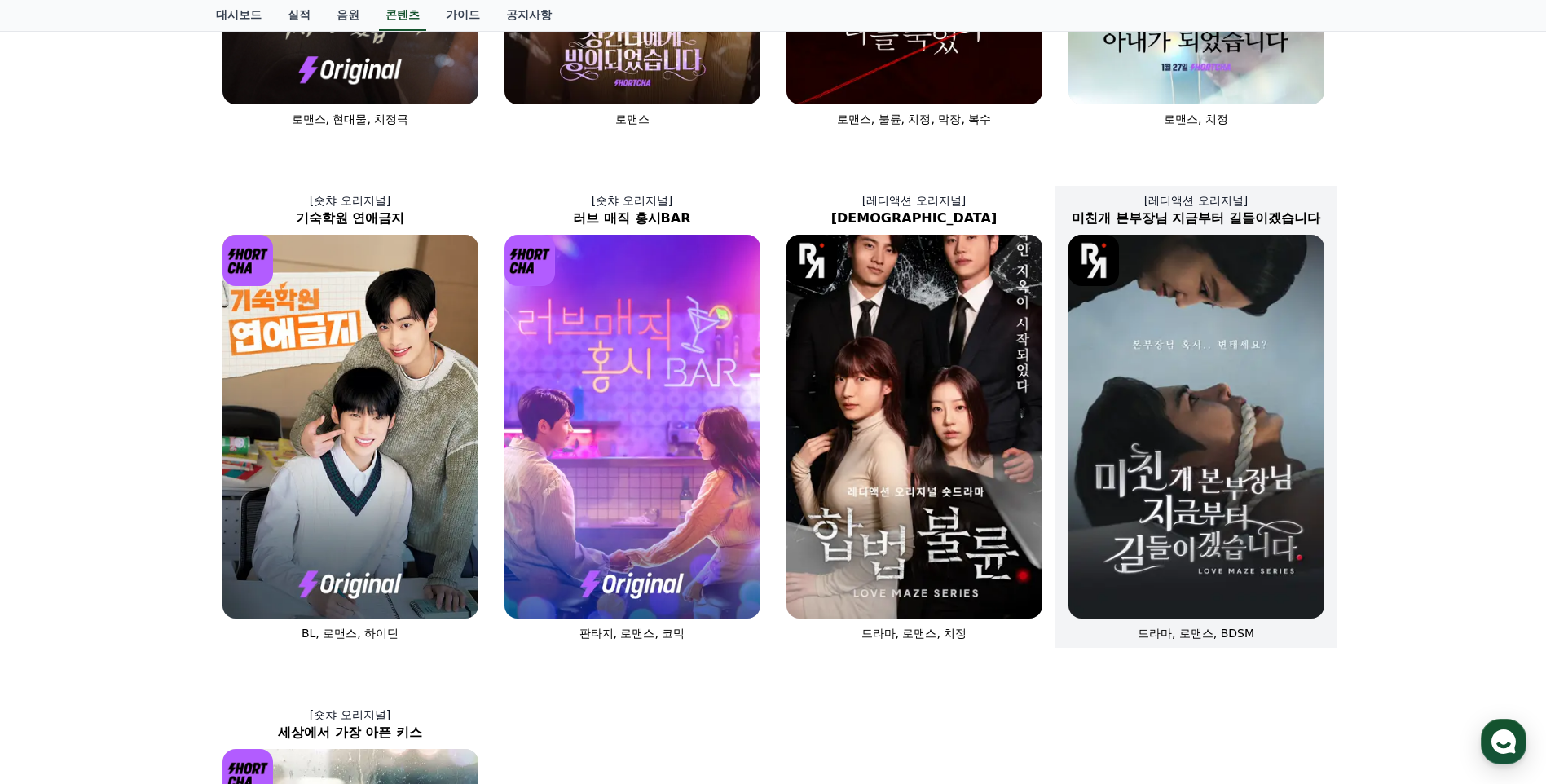
click at [1135, 428] on img at bounding box center [1196, 427] width 256 height 384
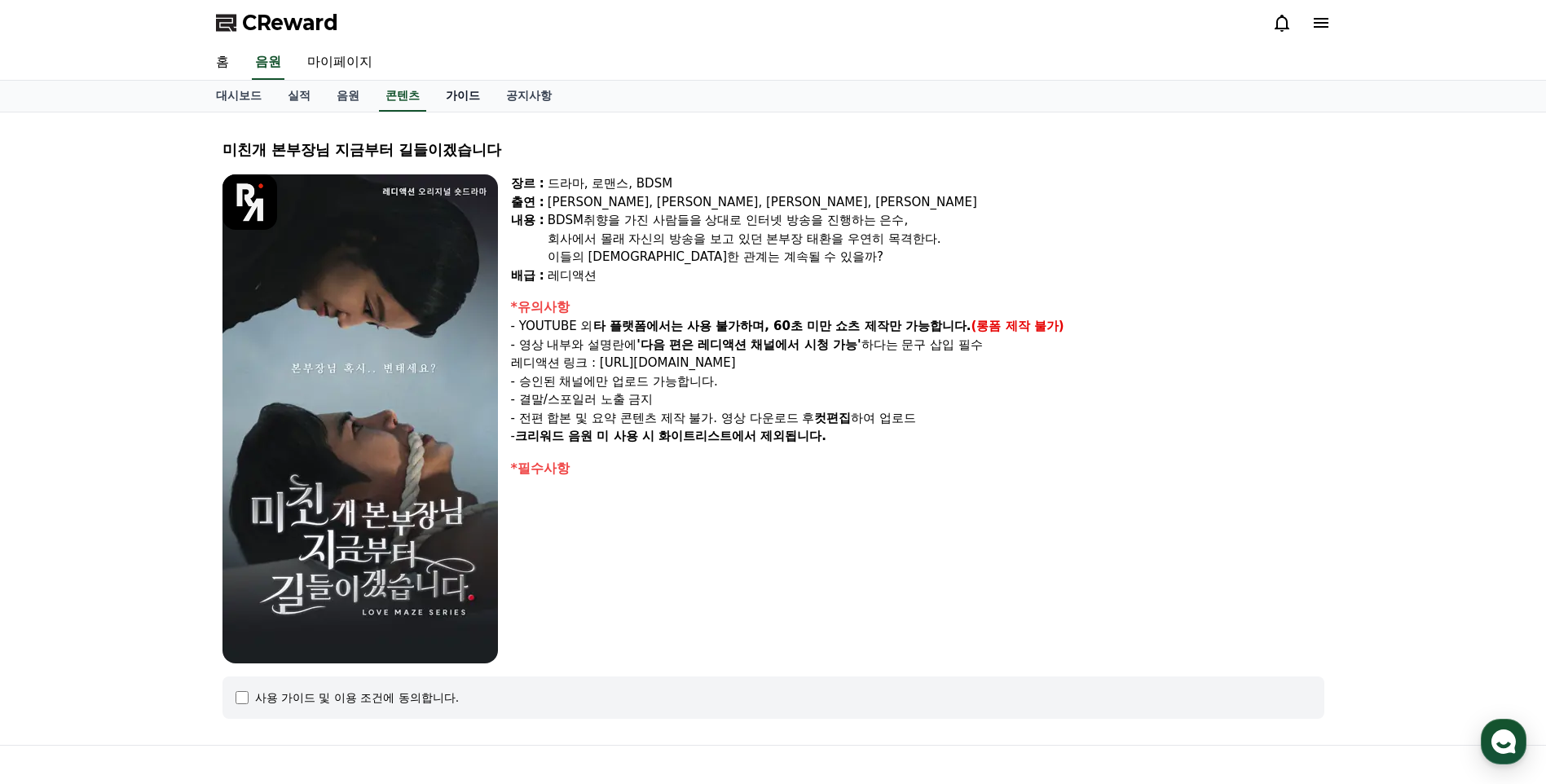
click at [454, 91] on link "가이드" at bounding box center [463, 96] width 60 height 31
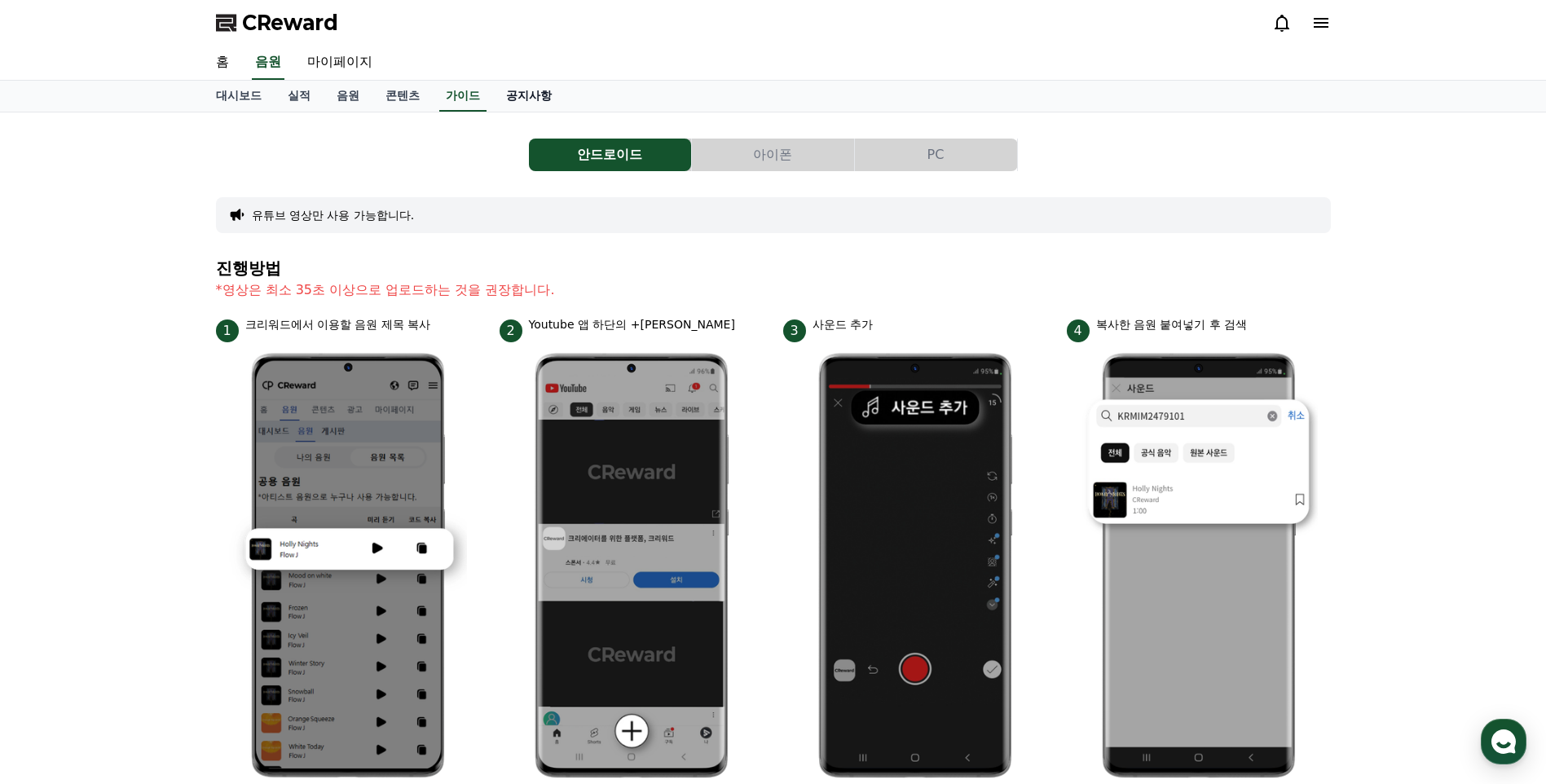
click at [517, 94] on link "공지사항" at bounding box center [528, 96] width 72 height 31
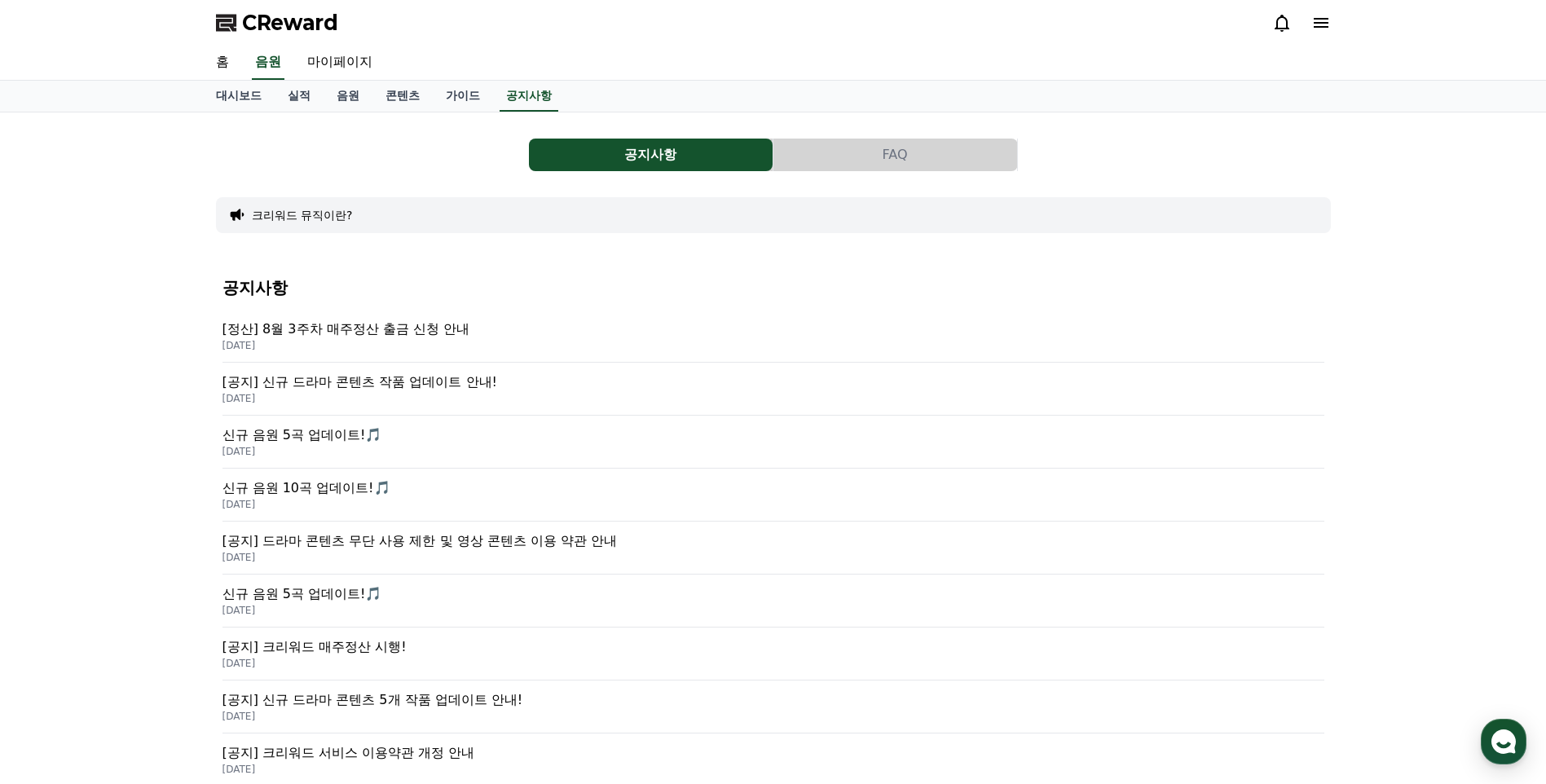
click at [418, 335] on p "[정산] 8월 3주차 매주정산 출금 신청 안내" at bounding box center [773, 329] width 1102 height 19
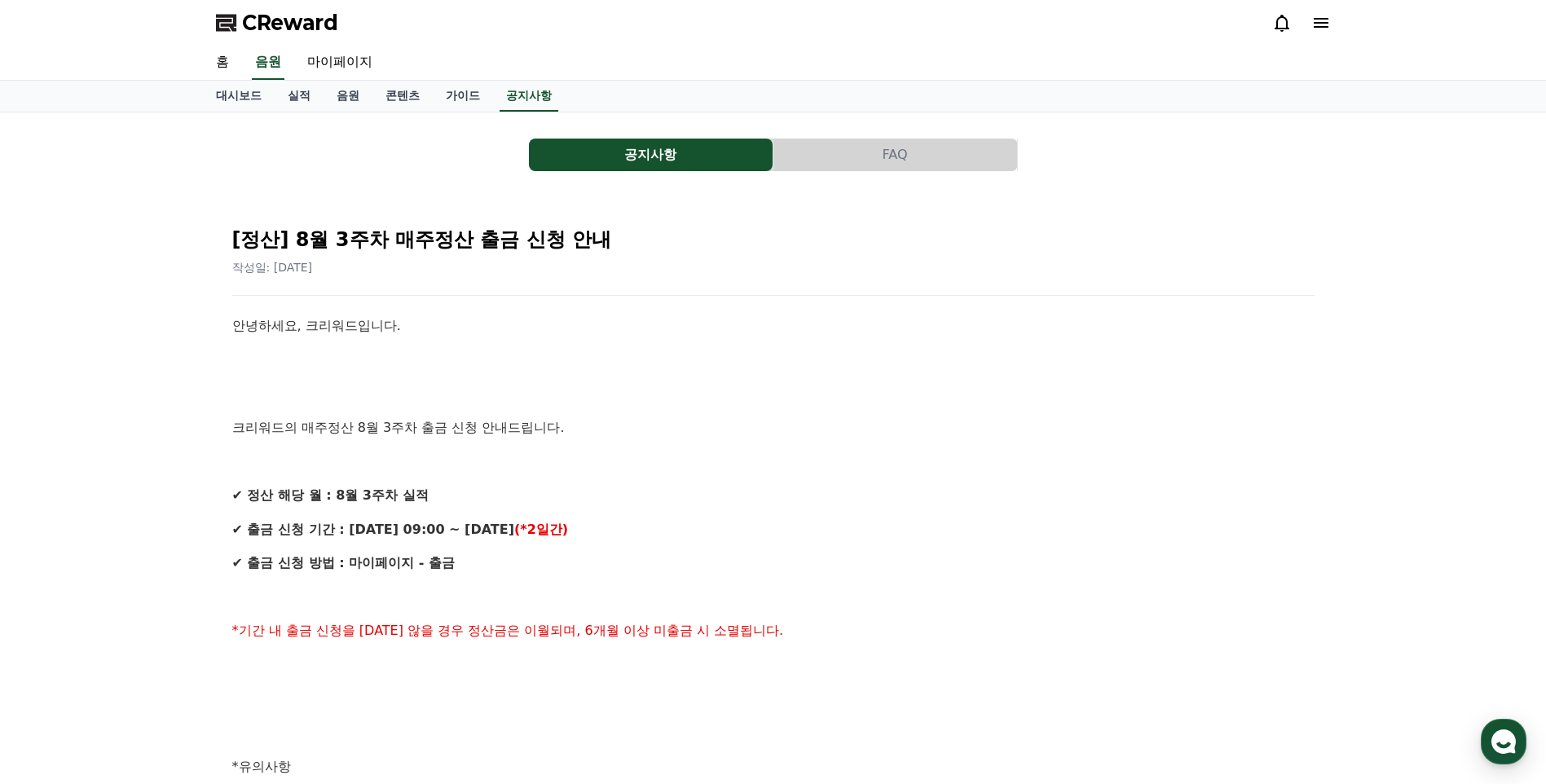
click at [261, 19] on span "CReward" at bounding box center [289, 22] width 96 height 26
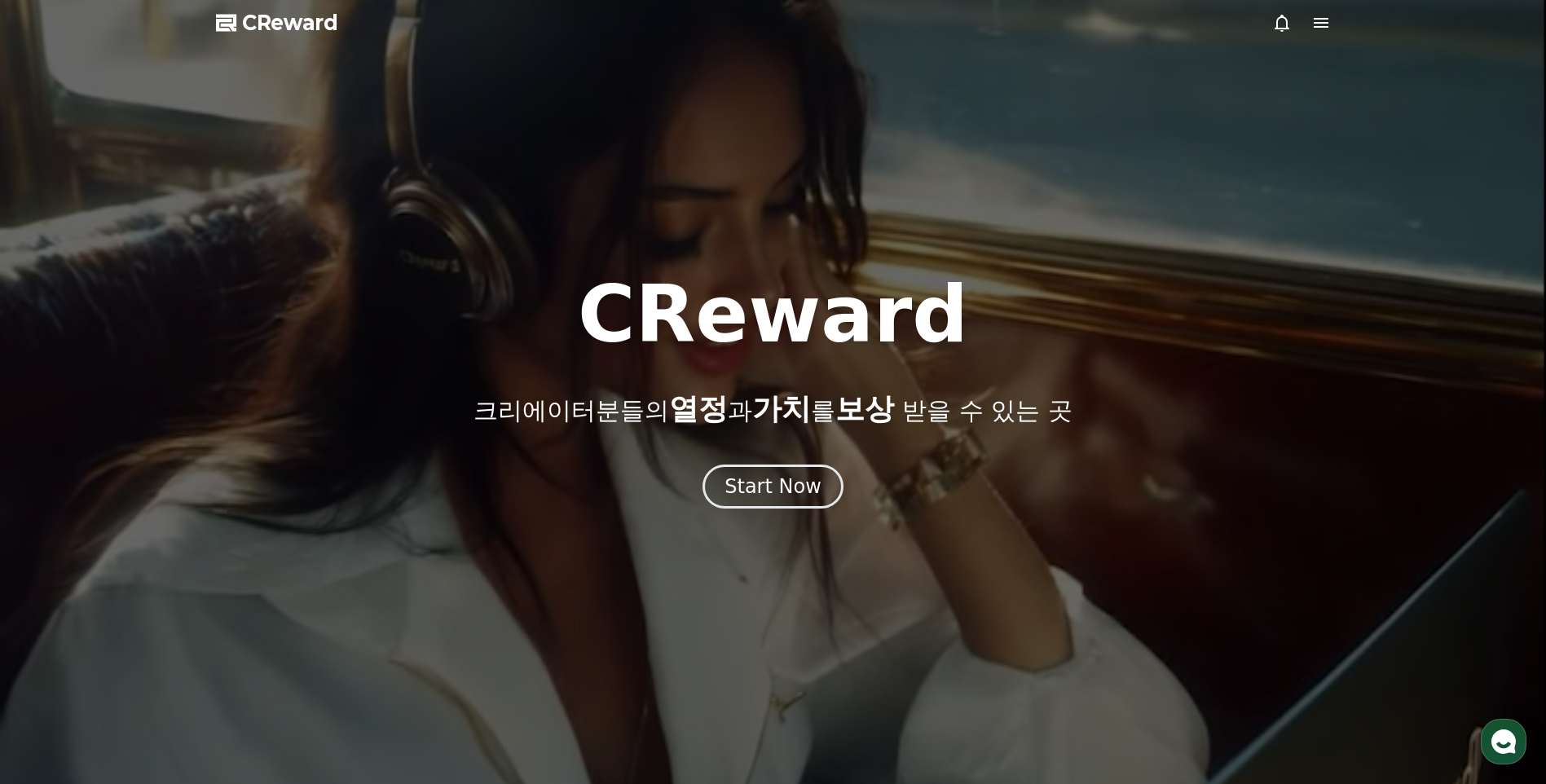
click at [789, 511] on div at bounding box center [773, 392] width 1546 height 784
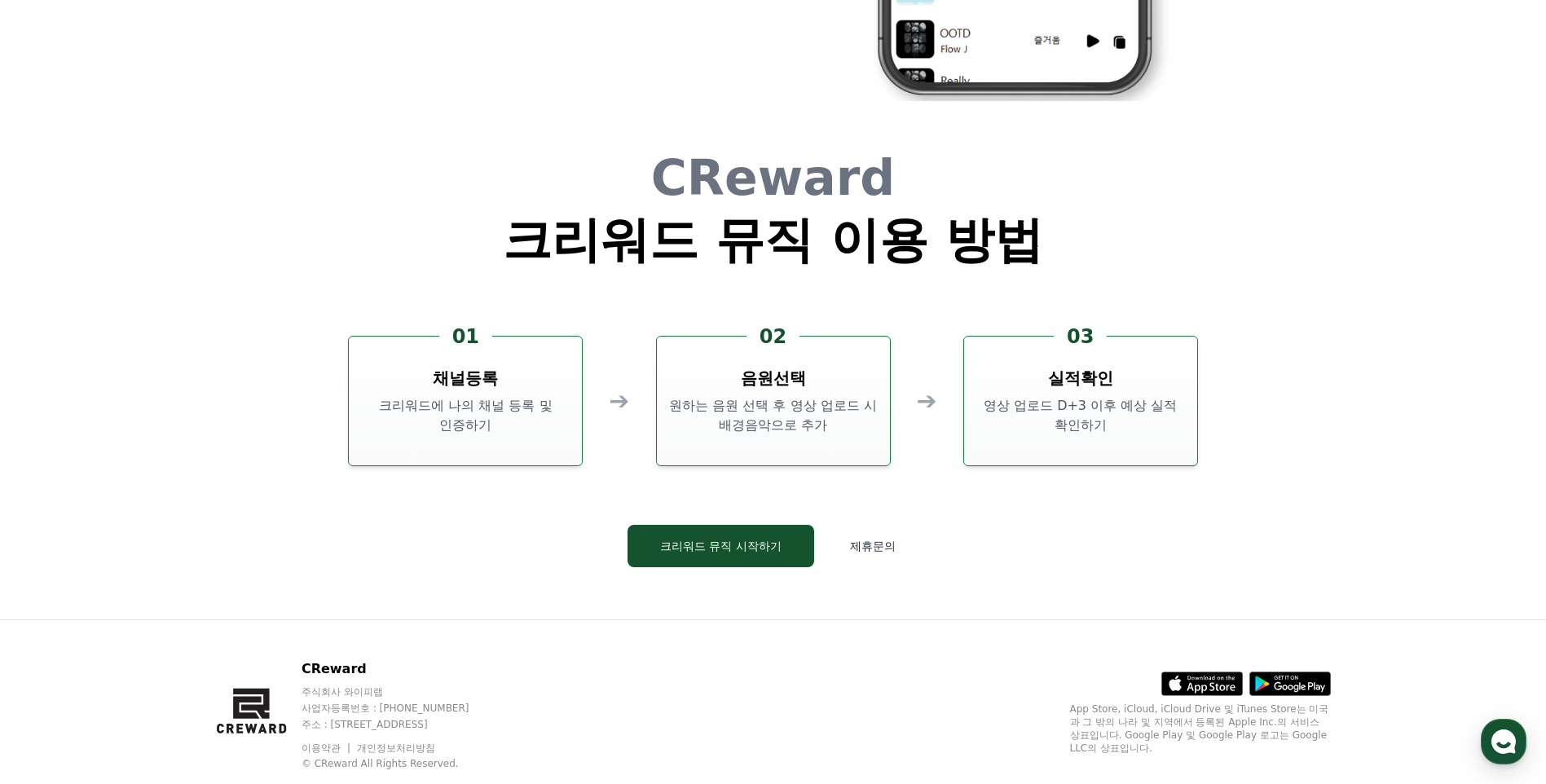
scroll to position [4387, 0]
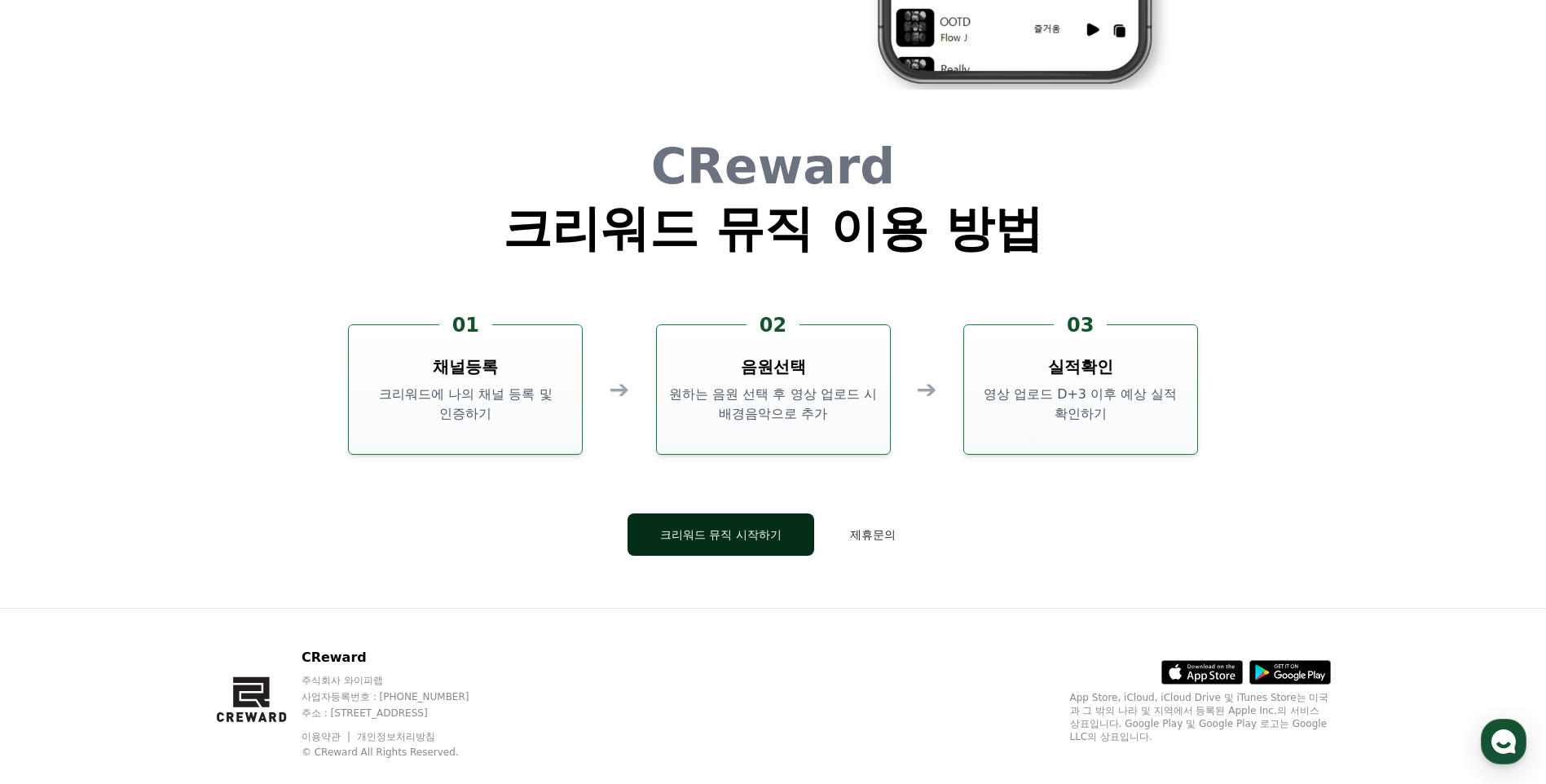
click at [680, 531] on button "크리워드 뮤직 시작하기" at bounding box center [720, 534] width 187 height 42
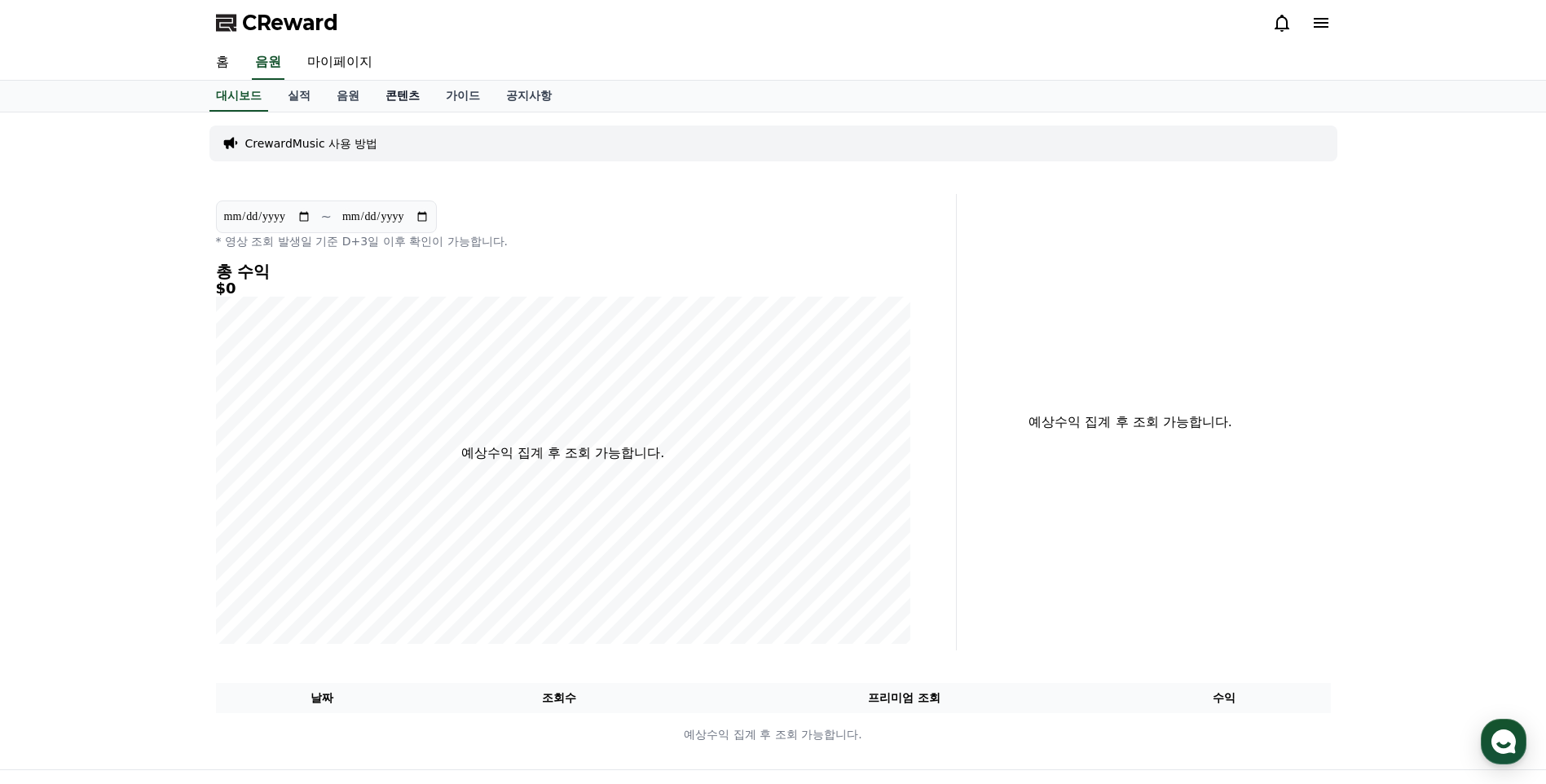
click at [403, 96] on link "콘텐츠" at bounding box center [403, 96] width 60 height 31
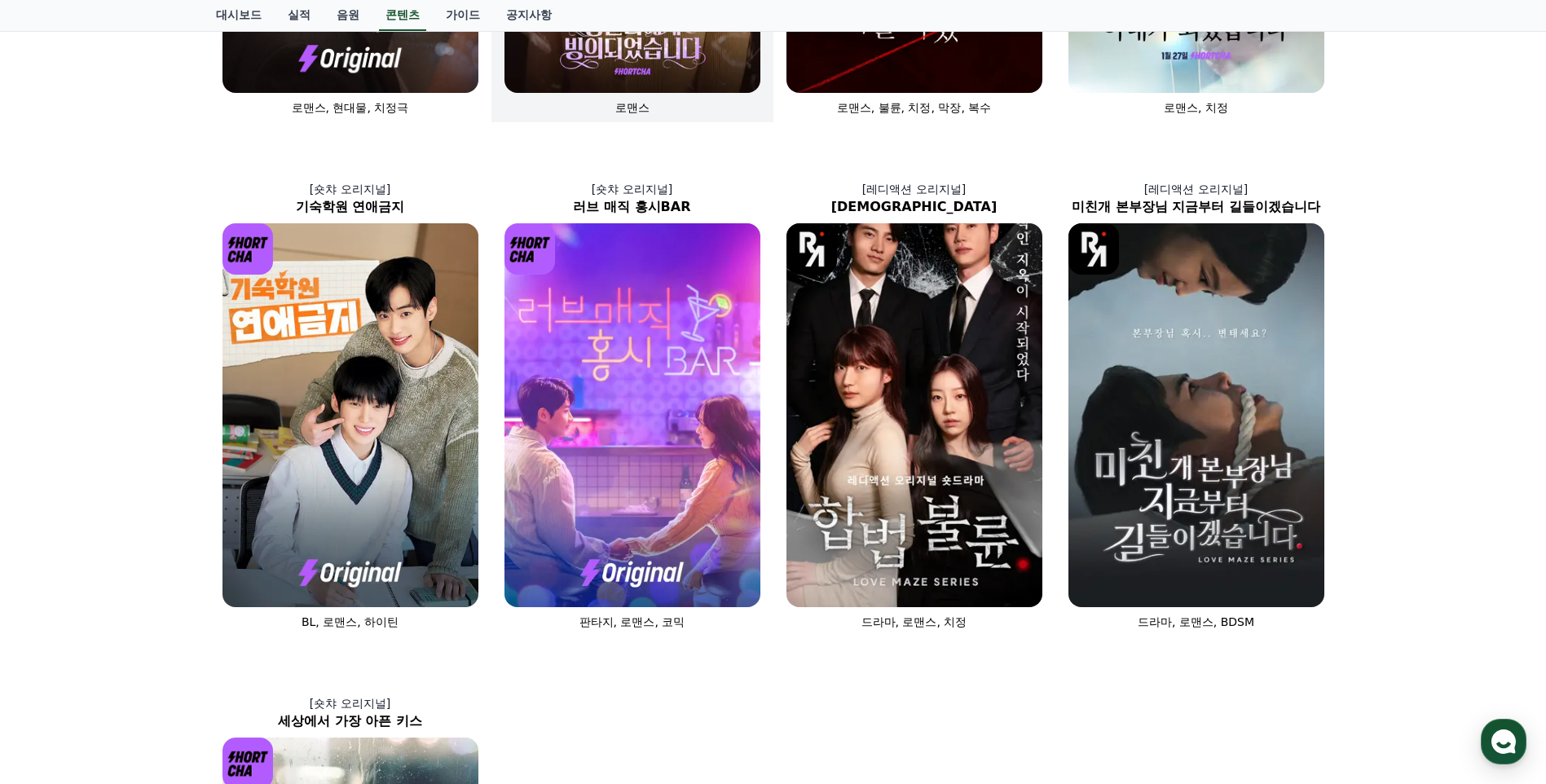
scroll to position [1067, 0]
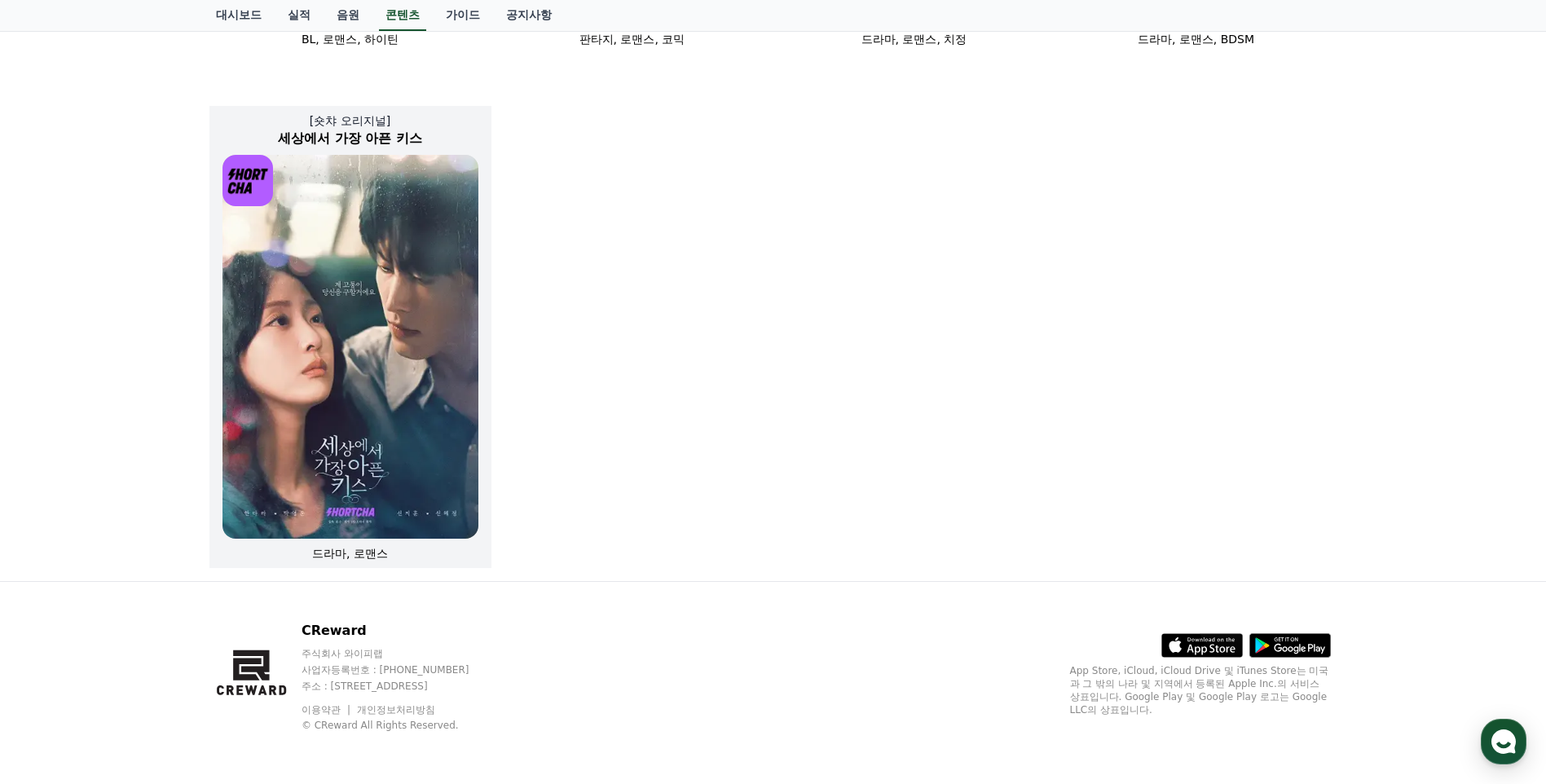
click at [345, 357] on img at bounding box center [350, 347] width 256 height 384
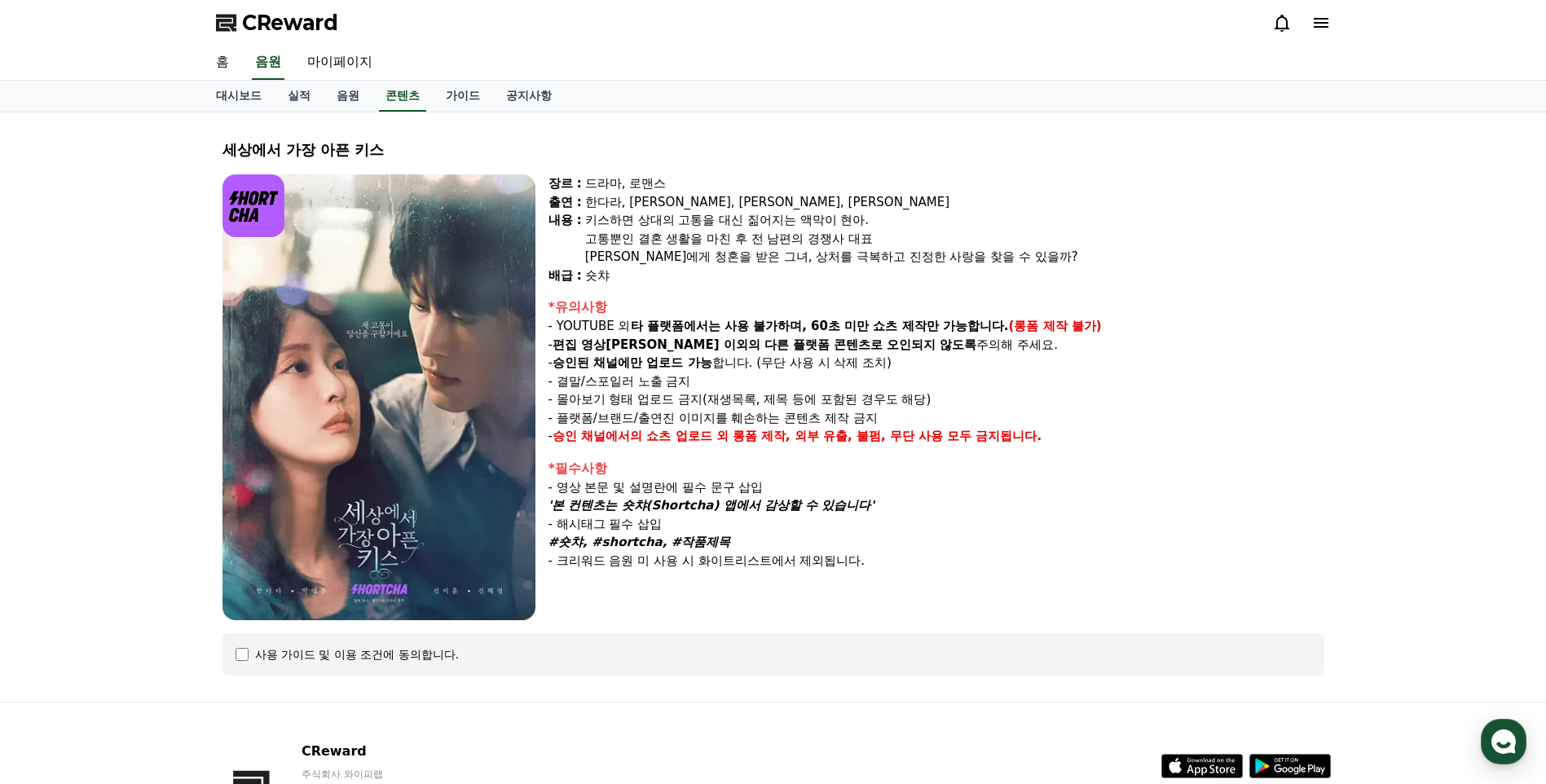
click at [223, 67] on link "홈" at bounding box center [222, 63] width 39 height 35
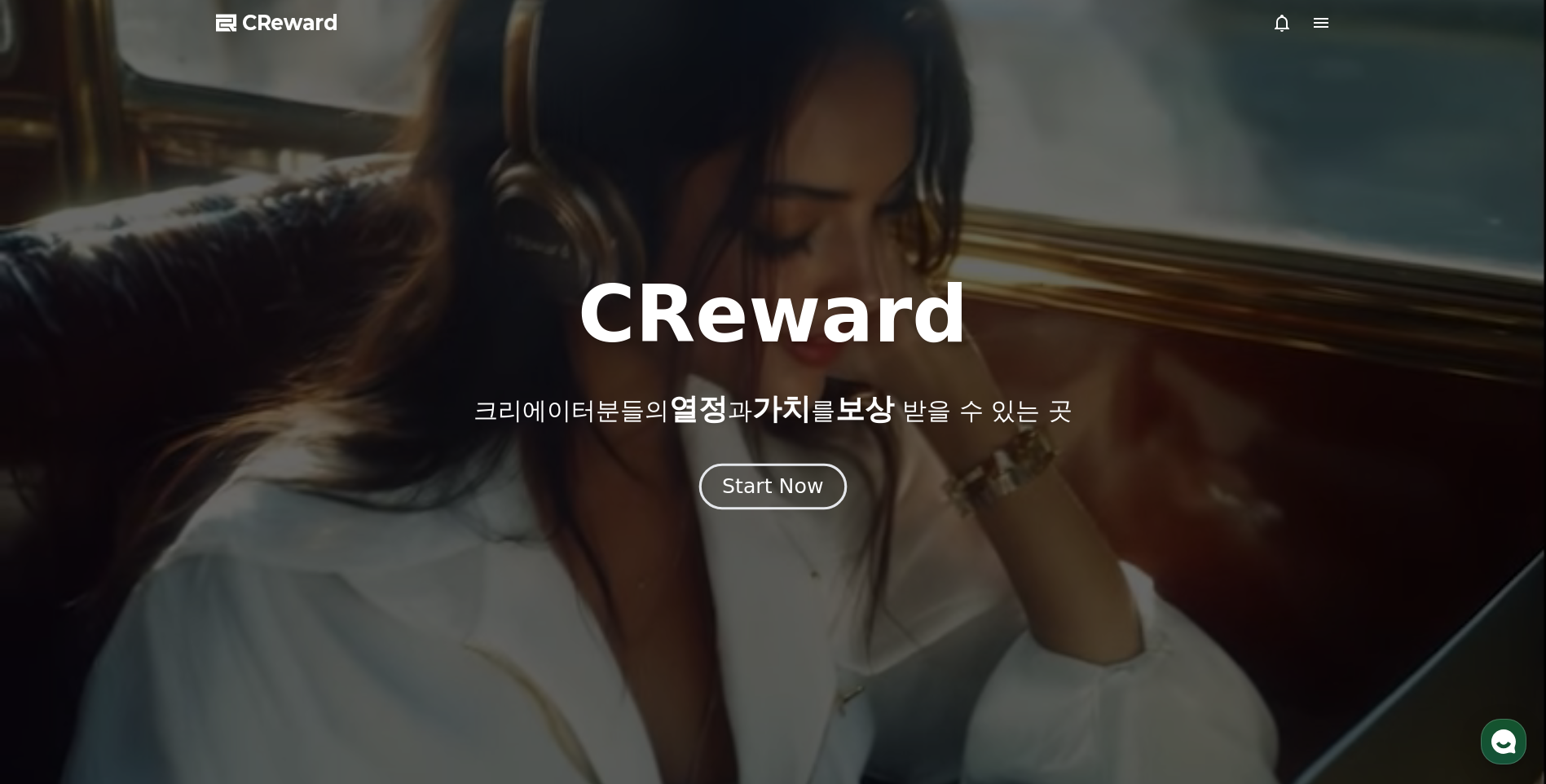
click at [790, 507] on button "Start Now" at bounding box center [773, 487] width 148 height 46
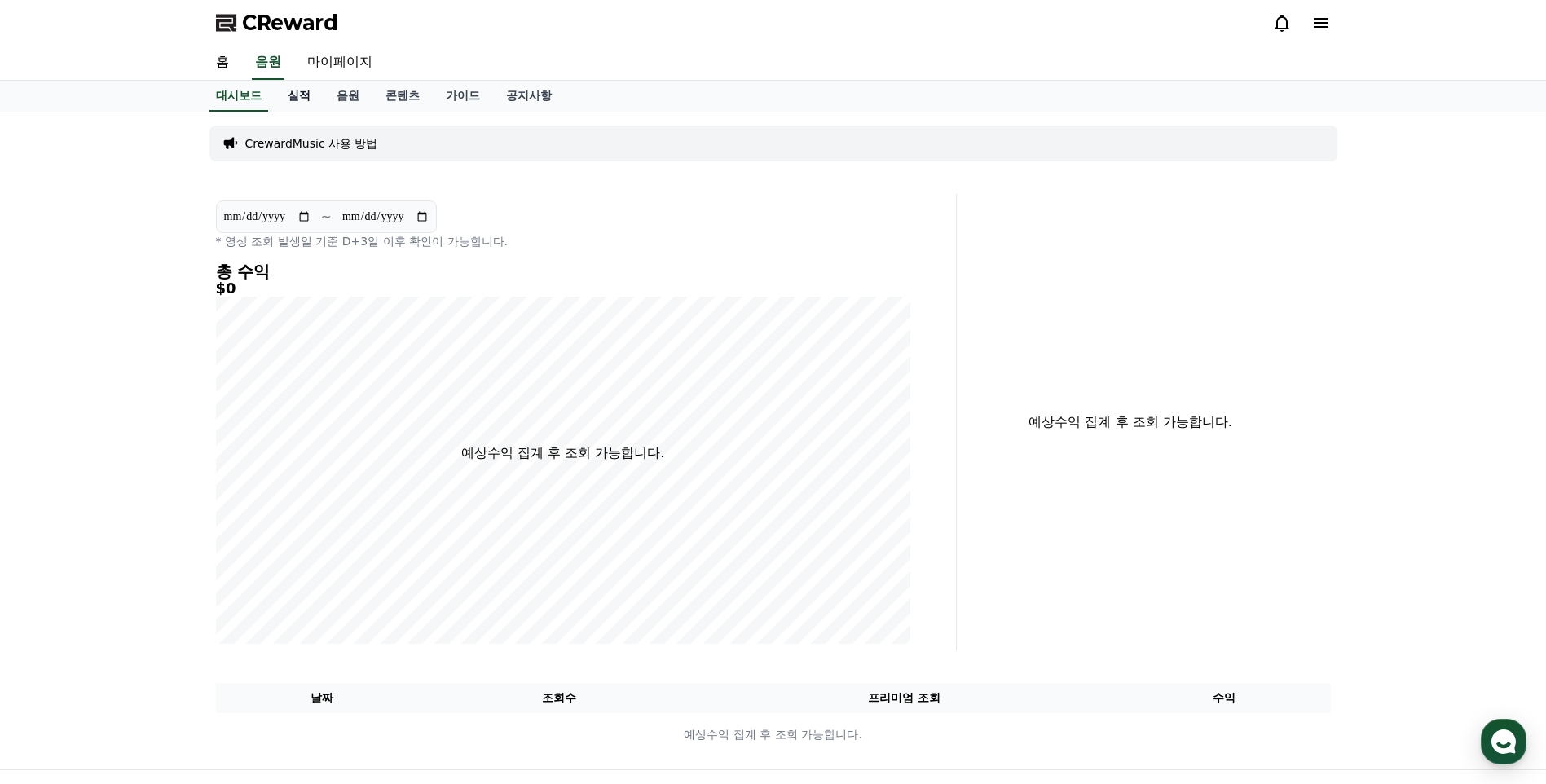
click at [293, 102] on link "실적" at bounding box center [298, 96] width 49 height 31
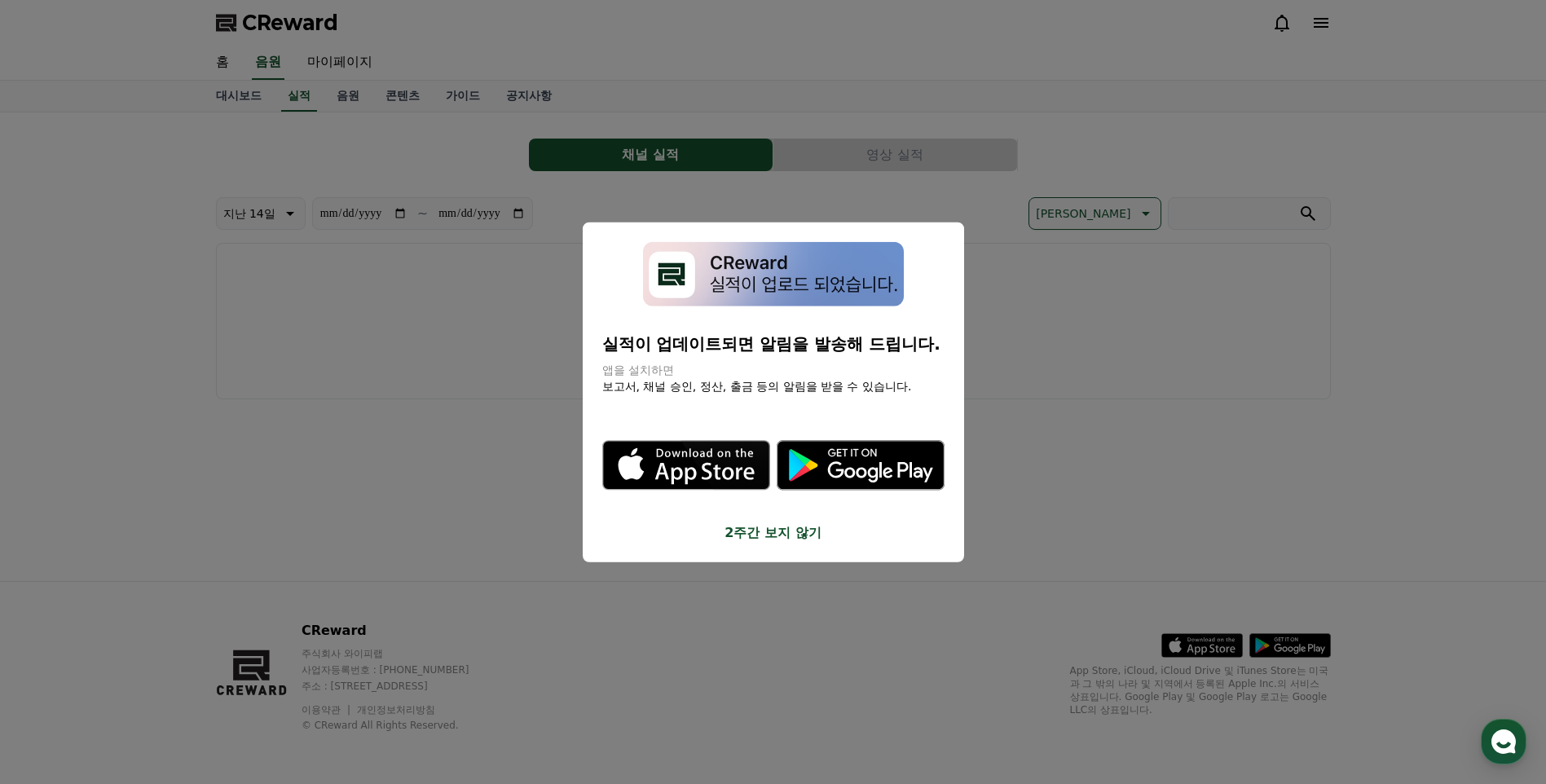
click at [780, 539] on button "2주간 보지 않기" at bounding box center [773, 532] width 342 height 19
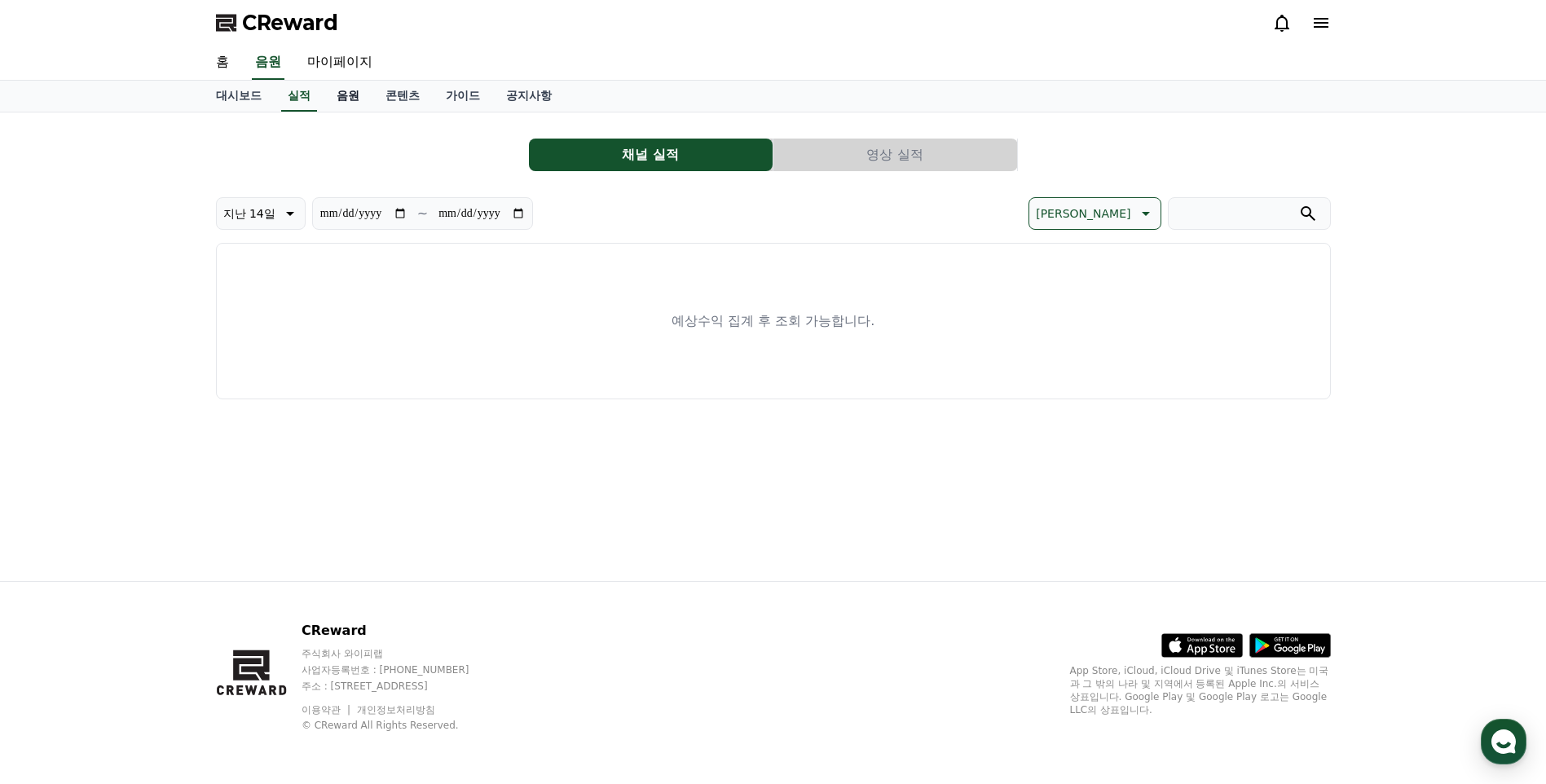
click at [336, 95] on link "음원" at bounding box center [348, 96] width 49 height 31
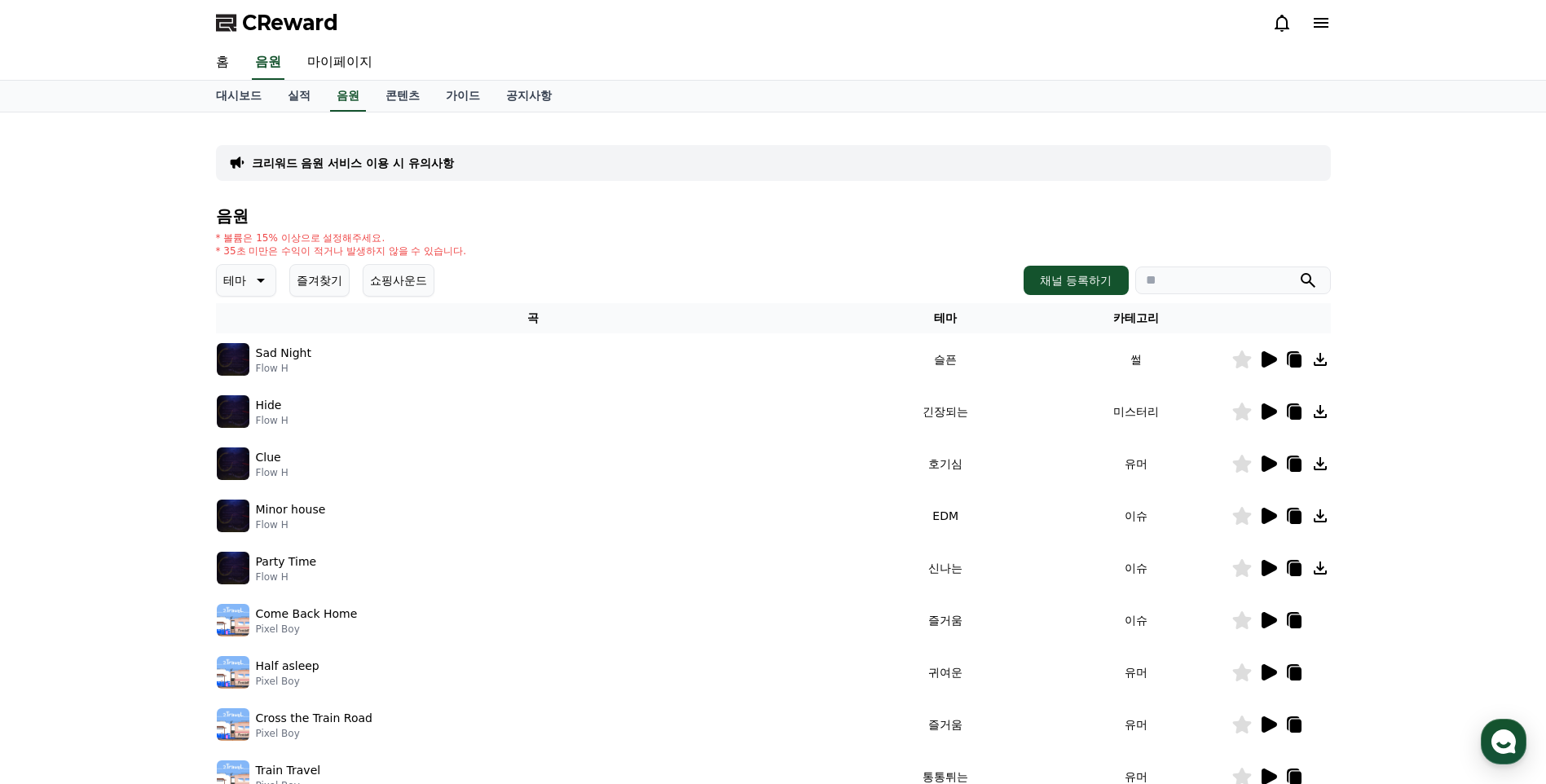
click at [406, 296] on div "음원 * 볼륨은 15% 이상으로 설정해주세요. * 35초 미만은 수익이 적거나 발생하지 않을 수 있습니다. 테마 즐겨찾기 쇼핑사운드 채널 등록…" at bounding box center [773, 547] width 1115 height 680
click at [406, 288] on button "쇼핑사운드" at bounding box center [398, 280] width 72 height 33
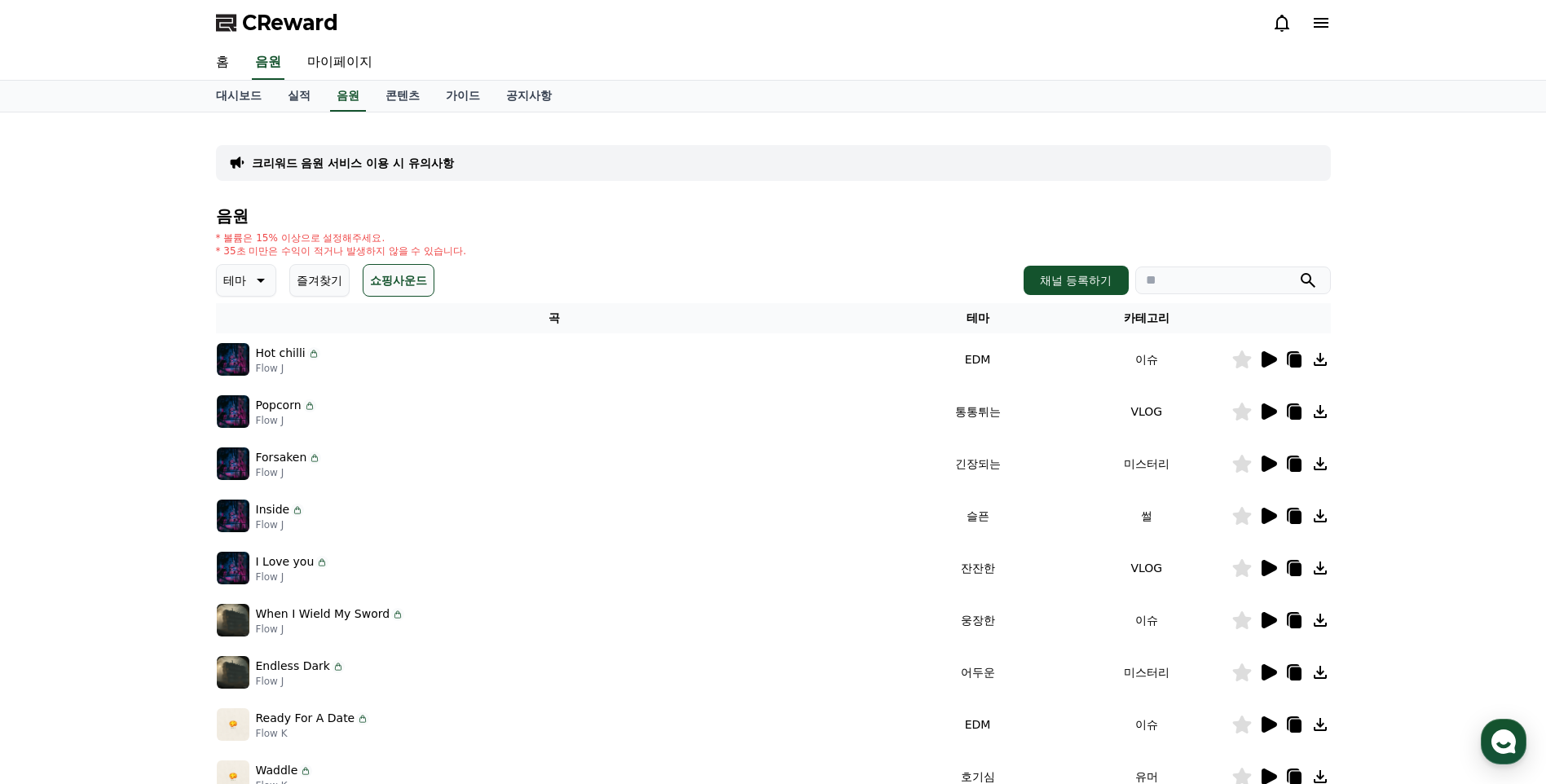
scroll to position [244, 0]
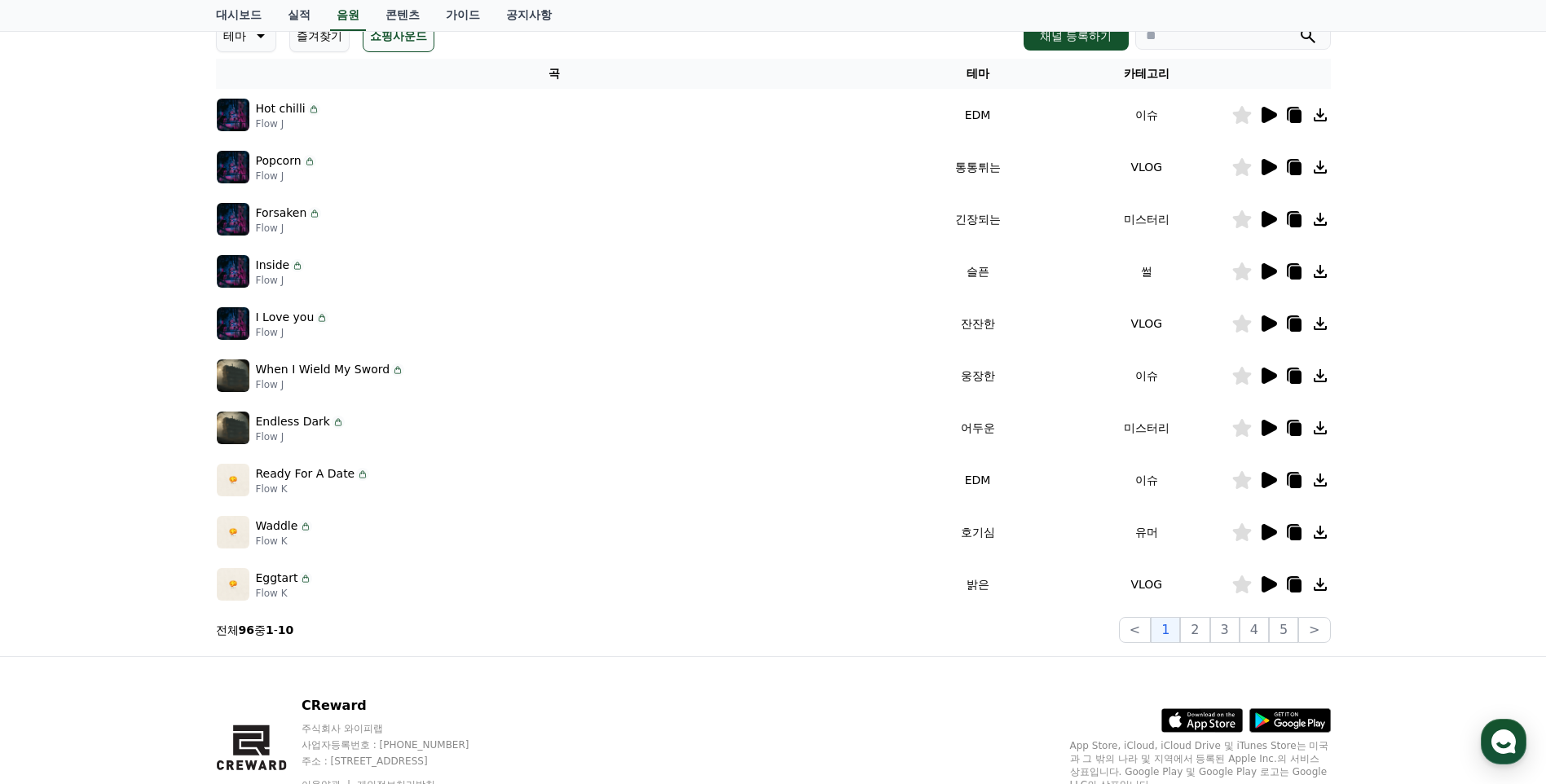
click at [1262, 276] on icon at bounding box center [1268, 271] width 15 height 16
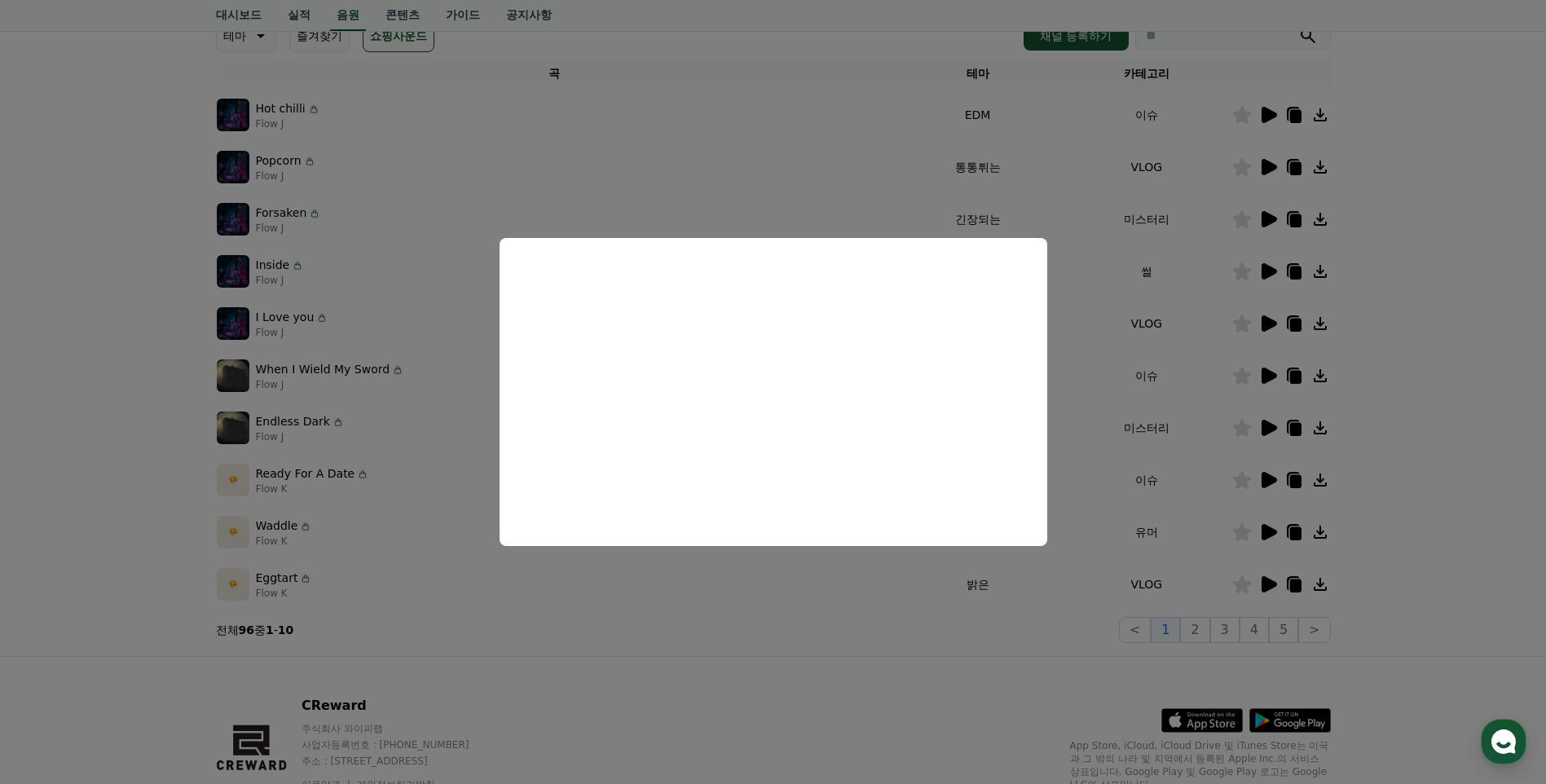
click at [596, 133] on button "close modal" at bounding box center [773, 392] width 1546 height 784
